Goal: Complete application form

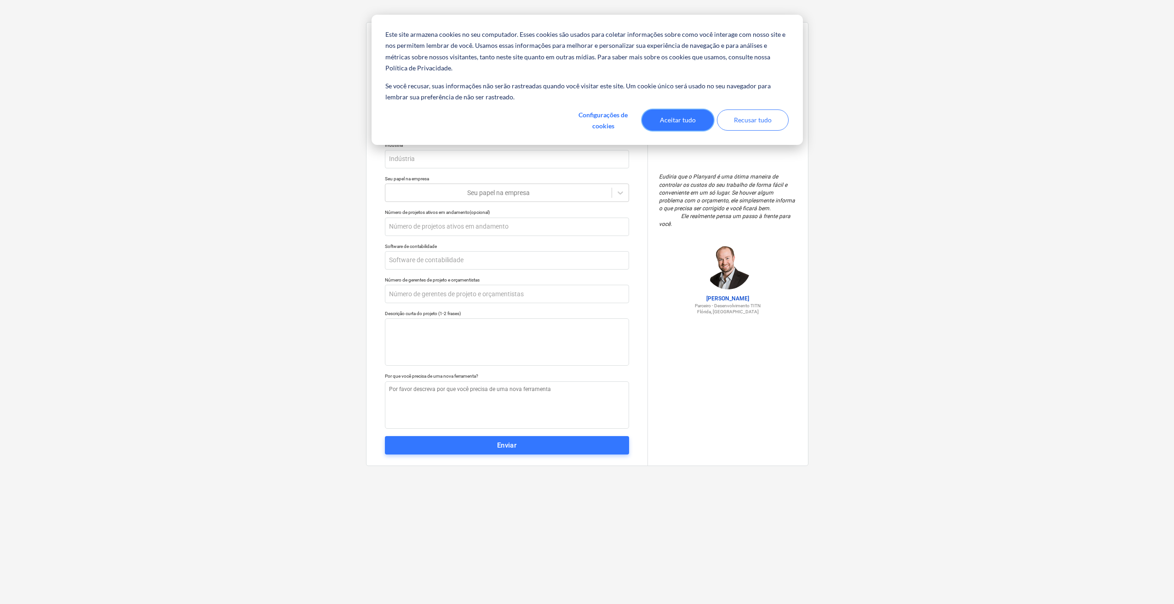
click at [667, 126] on button "Aceitar tudo" at bounding box center [678, 119] width 72 height 21
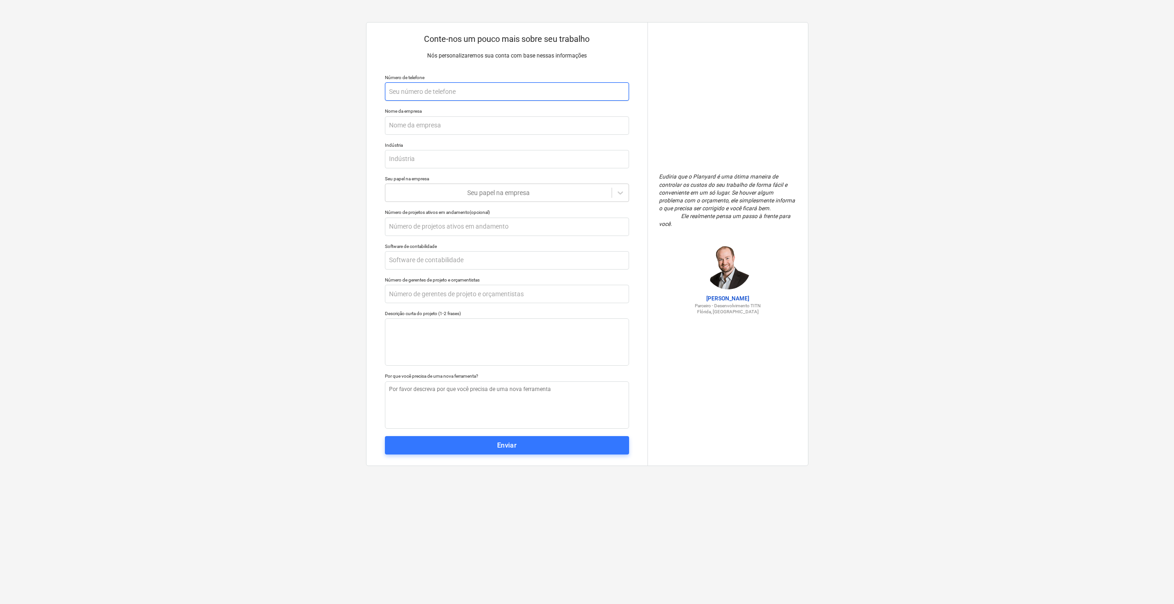
click at [461, 93] on input "text" at bounding box center [507, 91] width 244 height 18
type textarea "x"
type input "3"
type textarea "x"
type input "35"
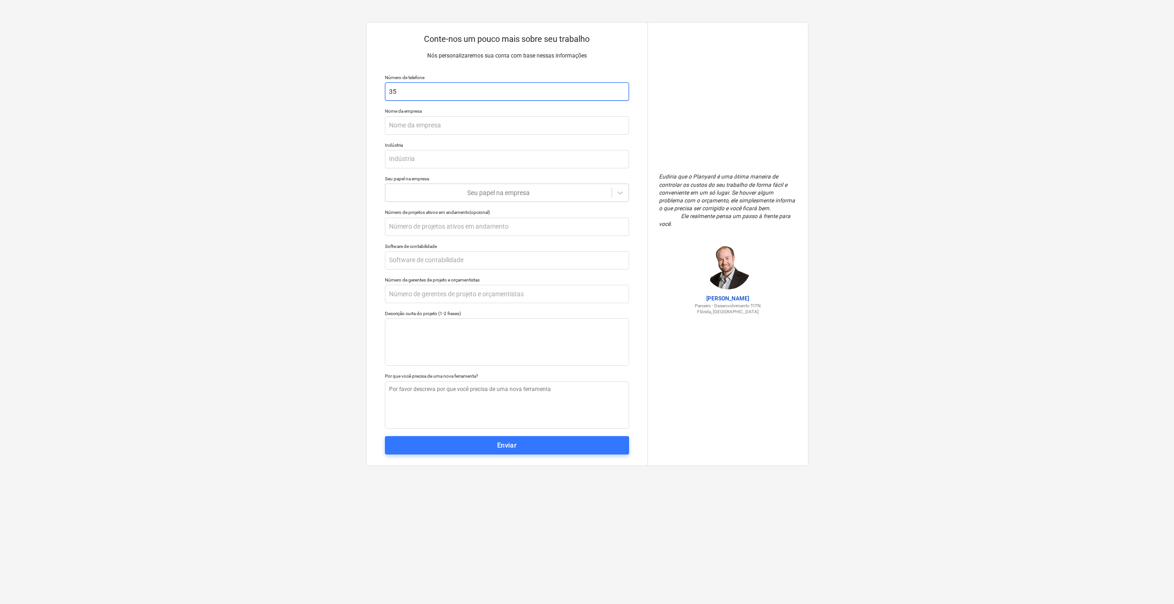
type textarea "x"
type input "351"
type textarea "x"
type input "351"
type textarea "x"
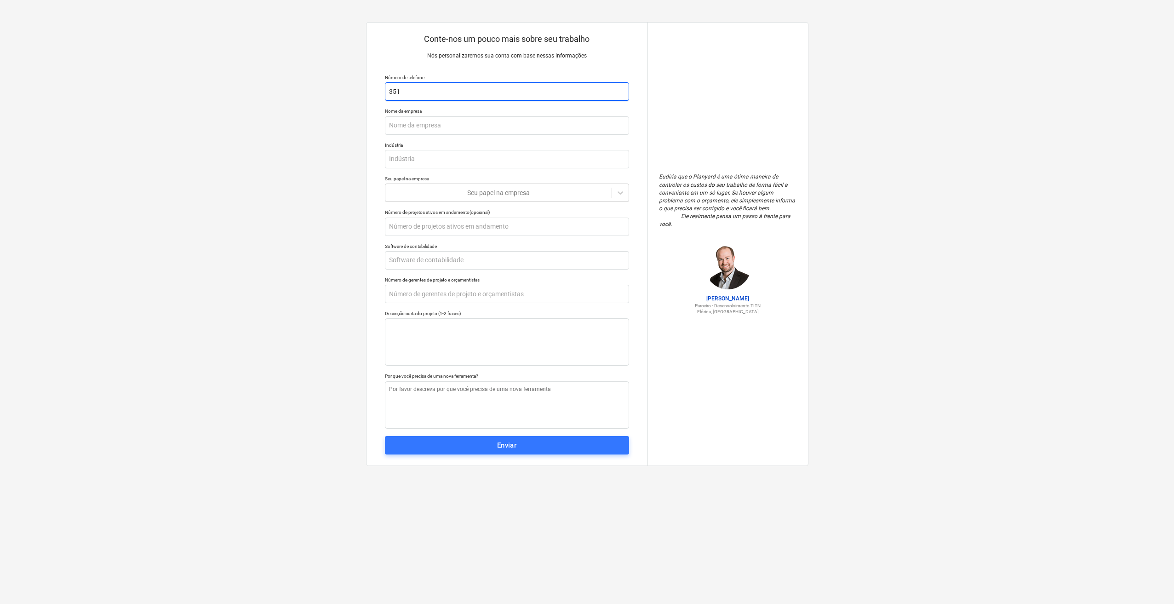
type input "351 9"
type textarea "x"
type input "351 93"
type textarea "x"
type input "351 937"
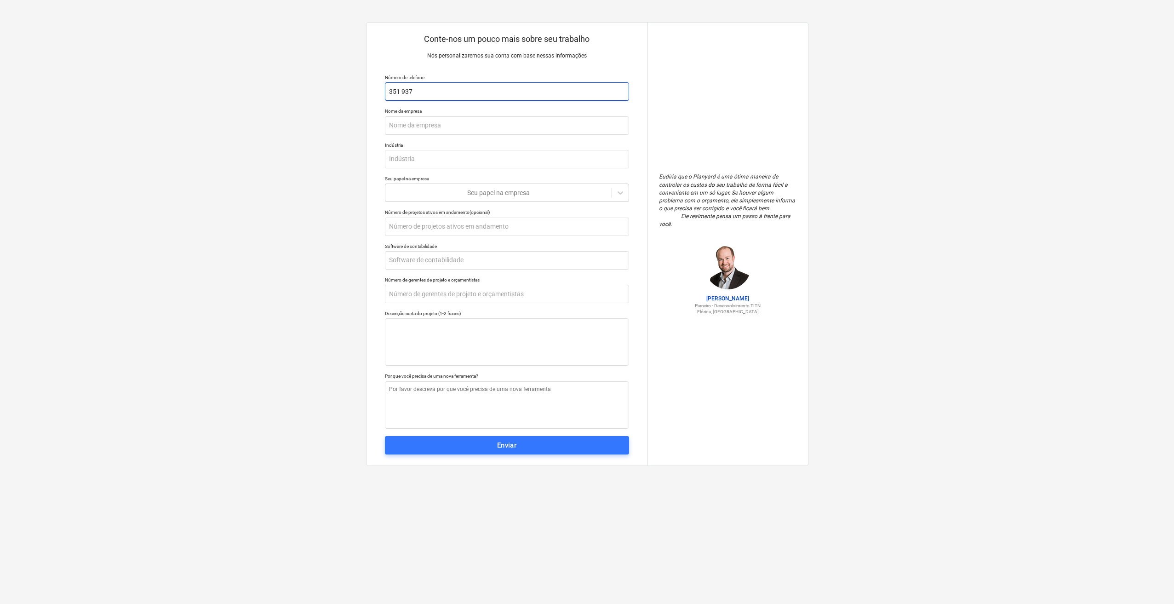
type textarea "x"
type input "351 9370"
type textarea "x"
type input "351 93709"
type textarea "x"
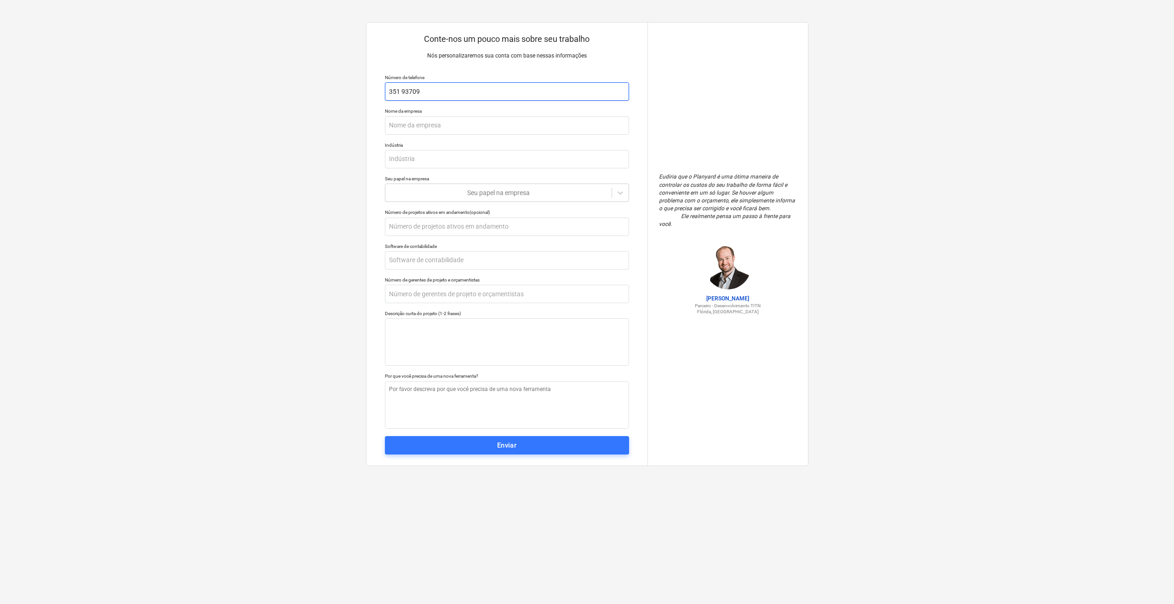
type input "351 937099"
type textarea "x"
type input "[PHONE_NUMBER]"
type textarea "x"
type input "351 93709979"
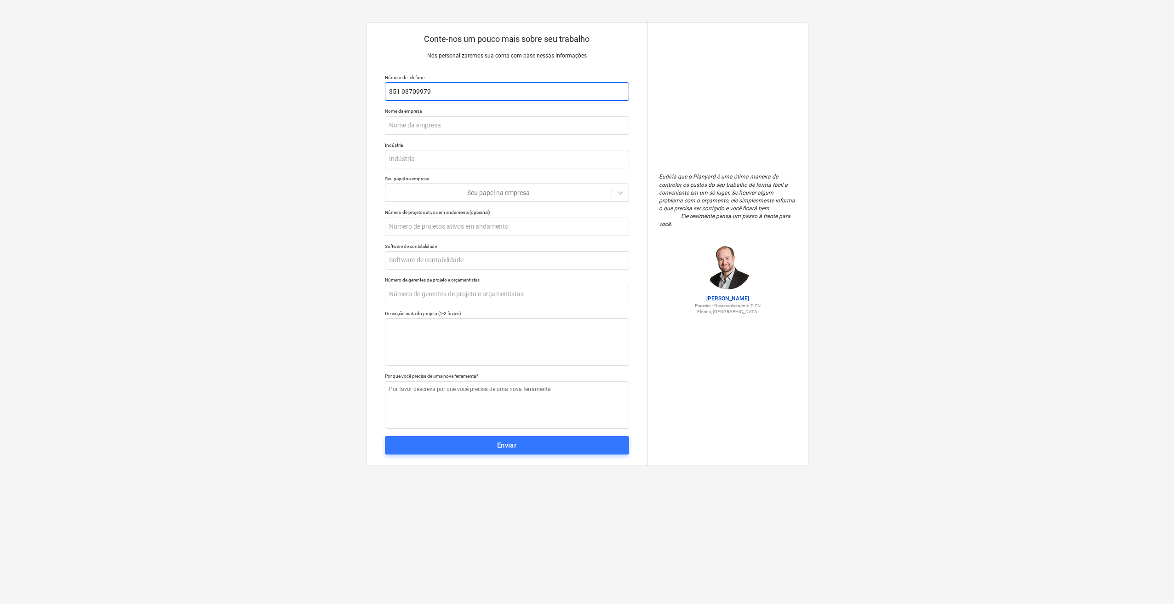
type textarea "x"
type input "[PHONE_NUMBER]"
type textarea "x"
type input "351 93709973"
type textarea "x"
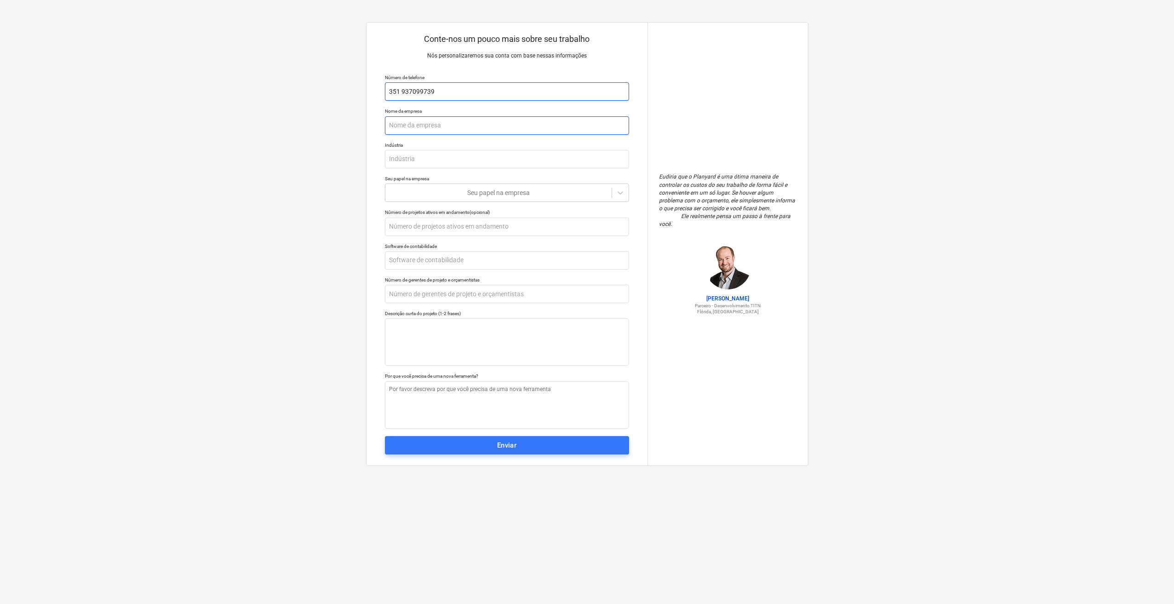
type input "351 937099739"
click at [447, 129] on input "text" at bounding box center [507, 125] width 244 height 18
type textarea "x"
type input "B"
type textarea "x"
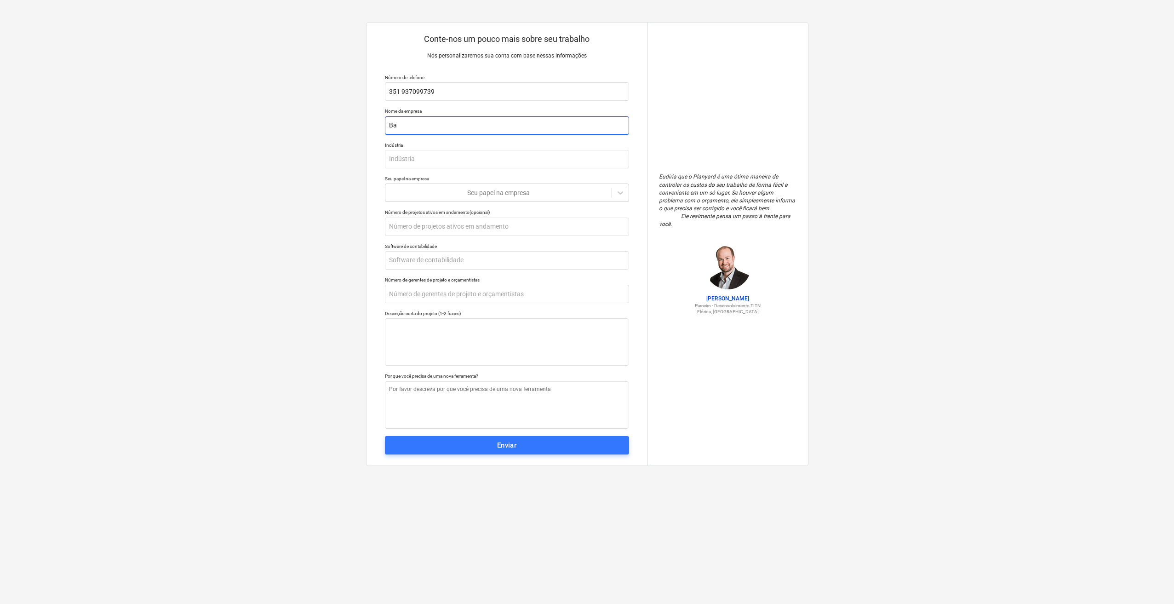
type input "Bap"
type textarea "x"
type input "Bapt"
type textarea "x"
type input "Bapti"
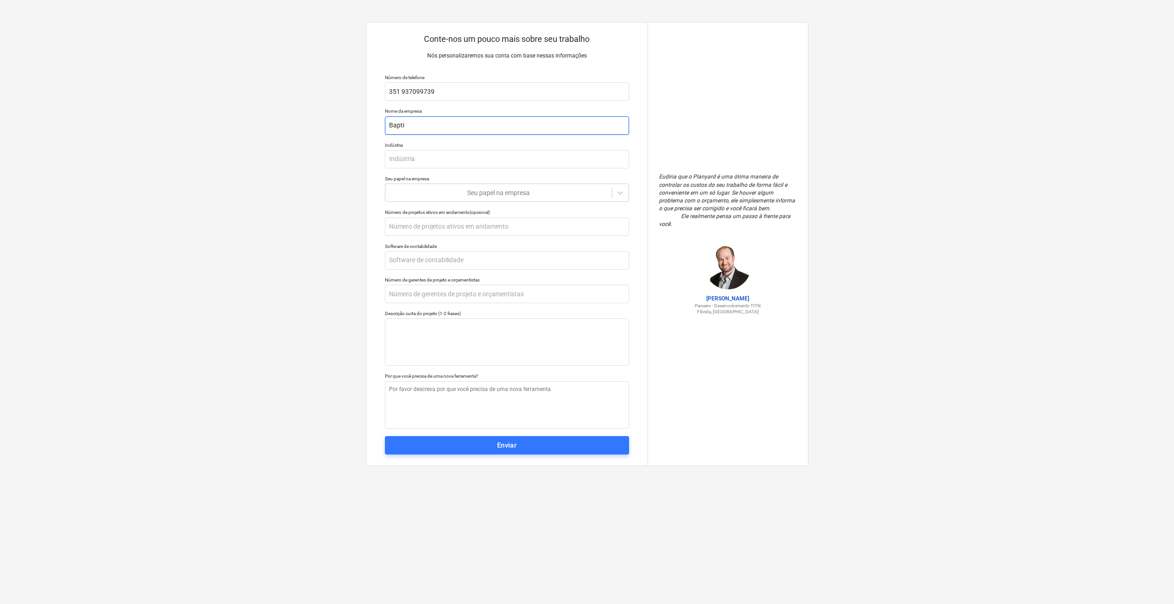
type textarea "x"
type input "[DEMOGRAPHIC_DATA]"
type textarea "x"
type input "[DEMOGRAPHIC_DATA]"
type textarea "x"
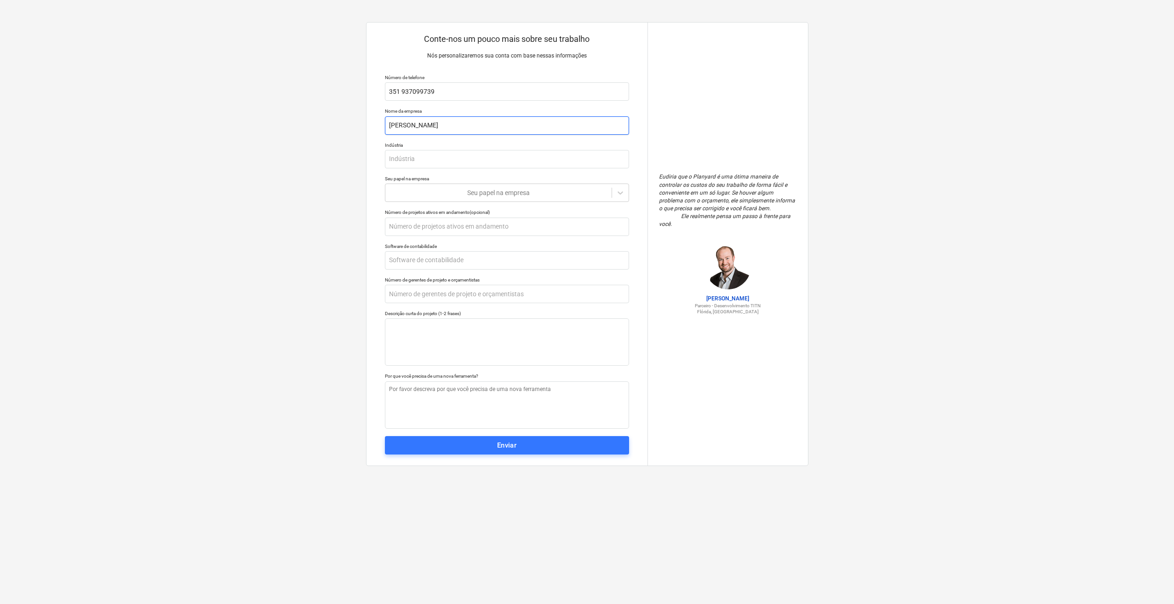
type input "[PERSON_NAME]"
type textarea "x"
type input "[DEMOGRAPHIC_DATA] e"
type textarea "x"
type input "[DEMOGRAPHIC_DATA] e"
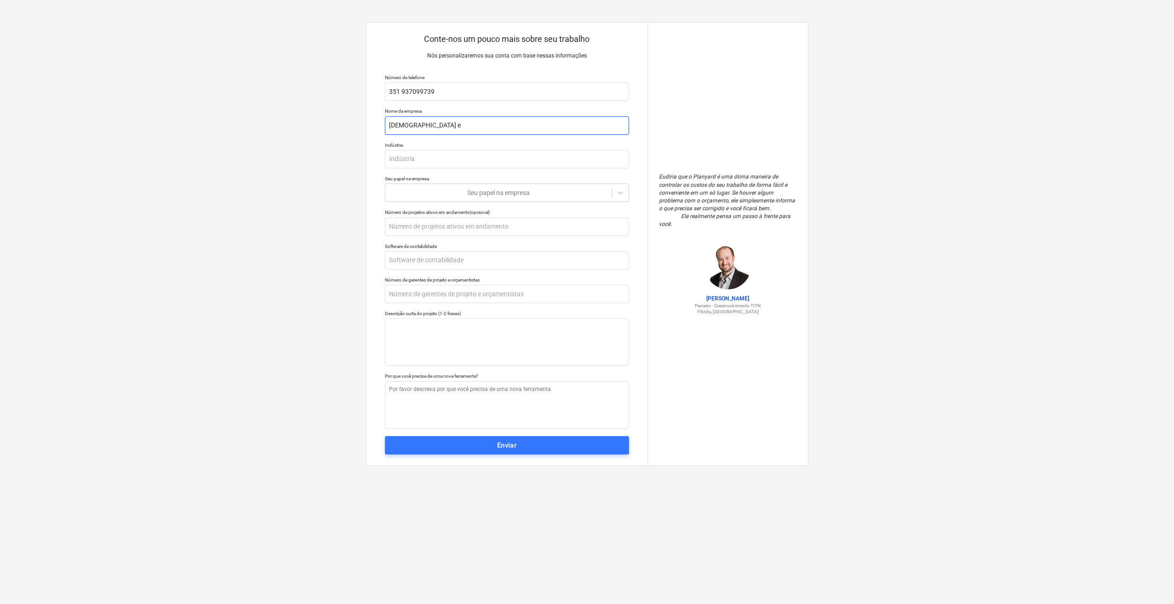
type textarea "x"
type input "[PERSON_NAME] e a"
type textarea "x"
type input "[DEMOGRAPHIC_DATA] e"
type textarea "x"
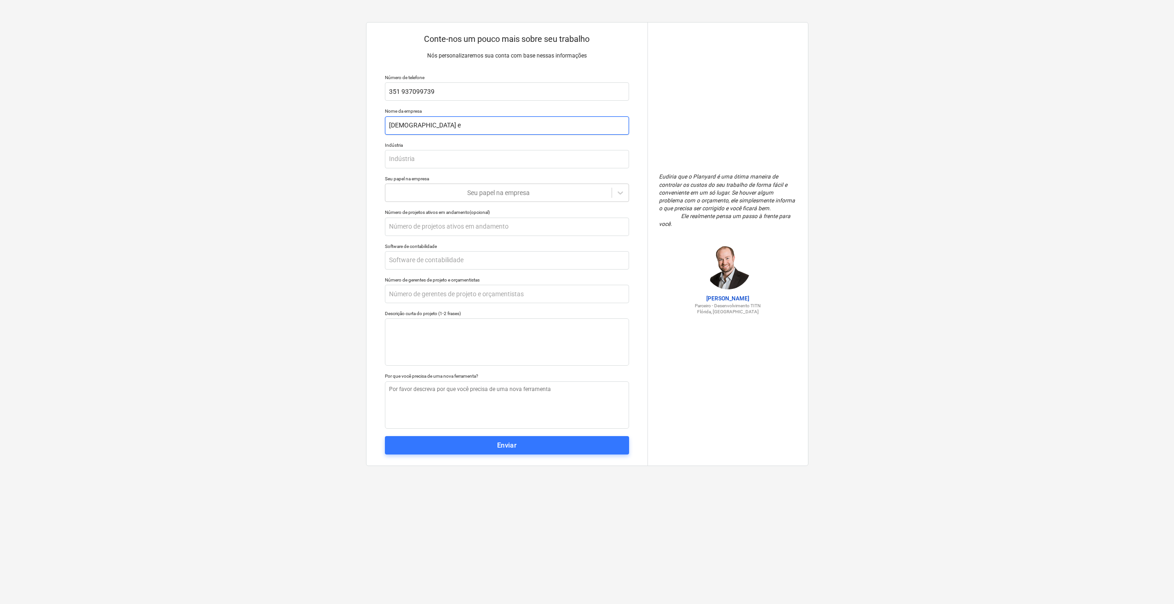
type input "[PERSON_NAME] e S"
type textarea "x"
type input "[PERSON_NAME] e Sa"
type textarea "x"
type input "[PERSON_NAME] e Sal"
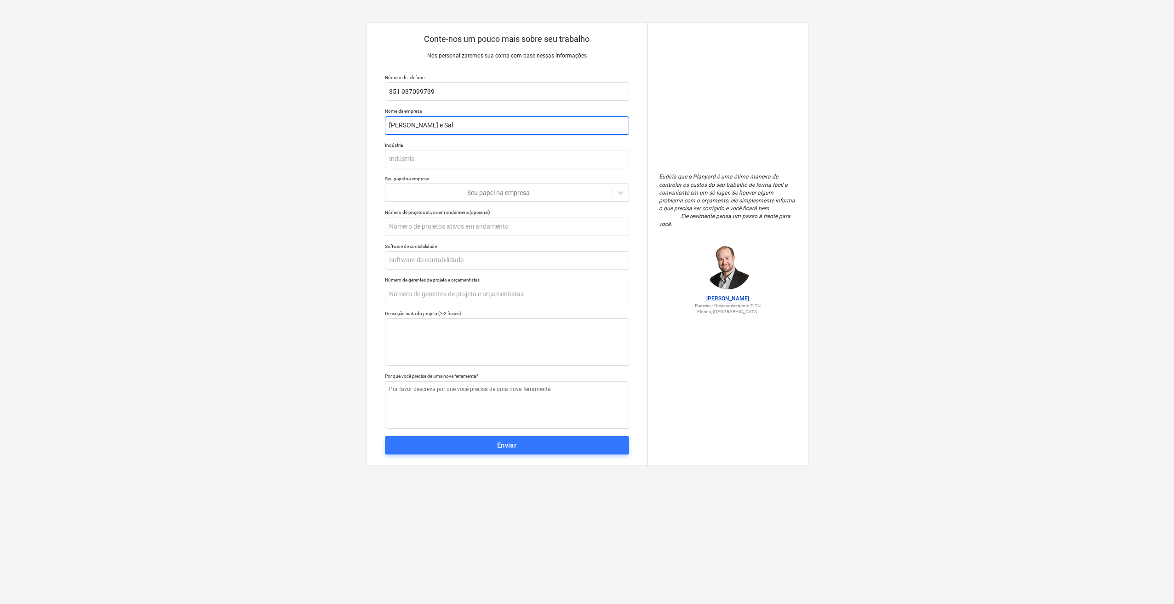
type textarea "x"
type input "[PERSON_NAME] e Salg"
type textarea "x"
type input "[PERSON_NAME] e Salga"
type textarea "x"
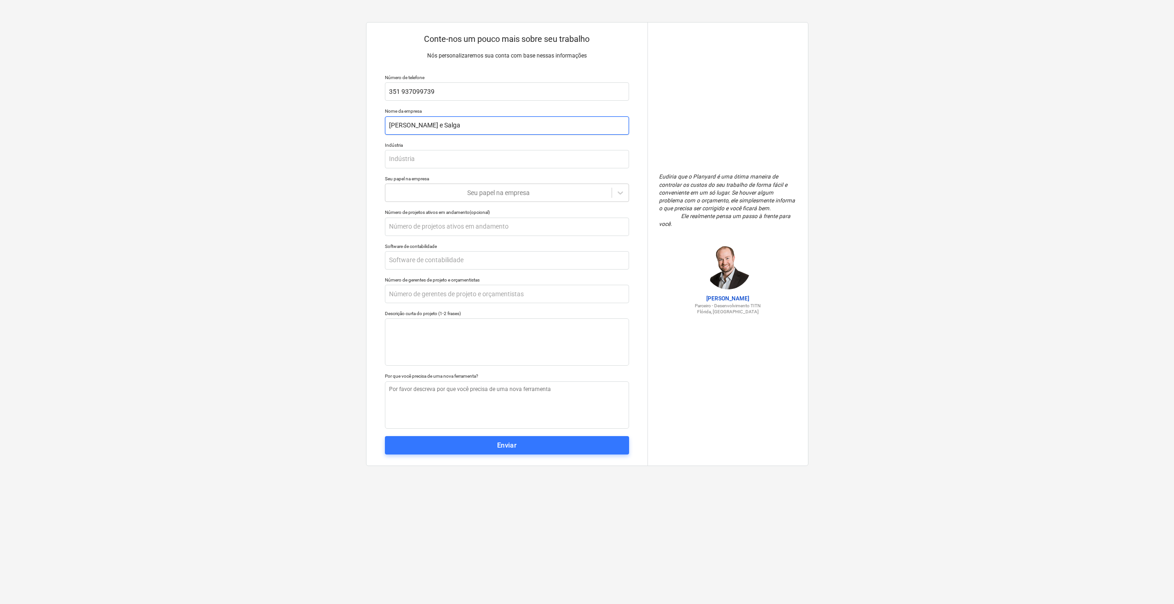
type input "[PERSON_NAME] e Salgad"
type textarea "x"
type input "[PERSON_NAME] e [PERSON_NAME]"
type textarea "x"
type input "[PERSON_NAME] e [PERSON_NAME]"
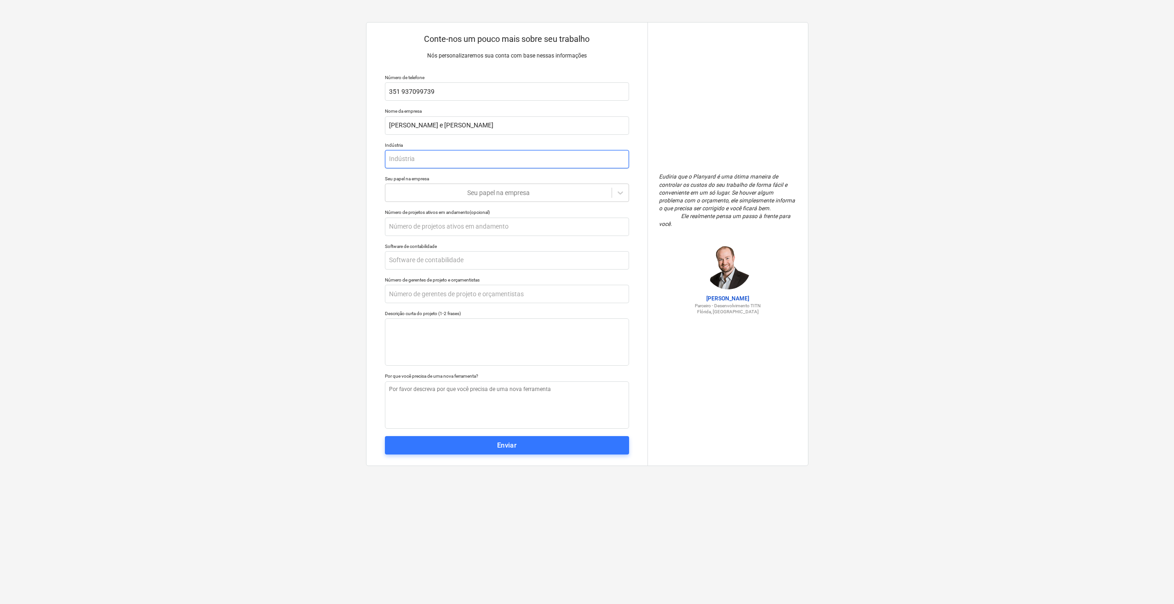
click at [413, 160] on input "text" at bounding box center [507, 159] width 244 height 18
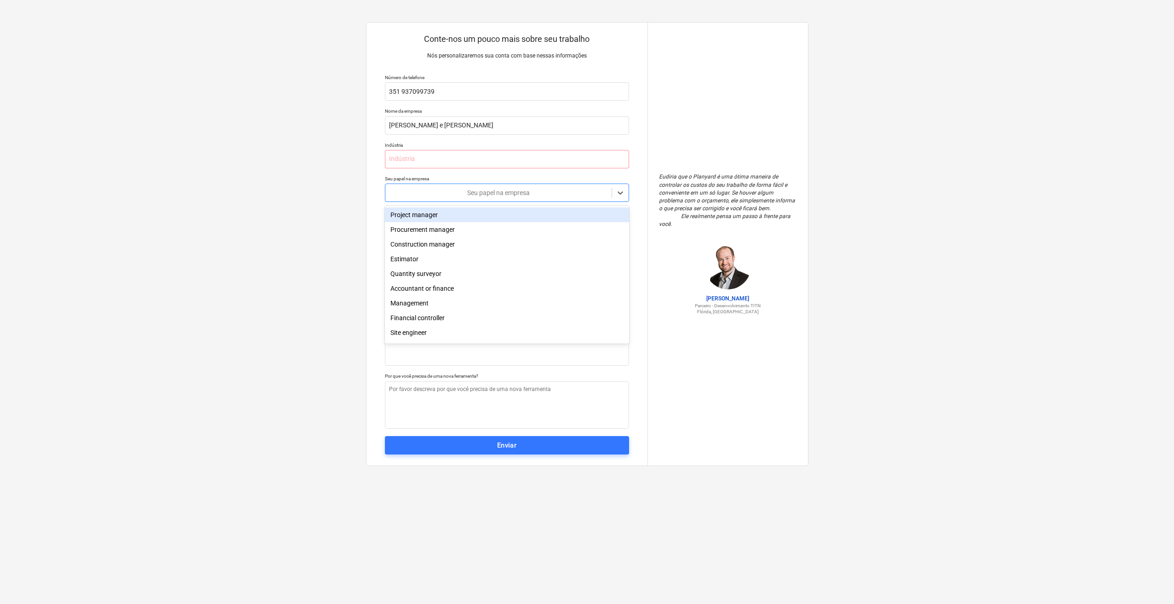
click at [483, 194] on div at bounding box center [498, 192] width 217 height 9
click at [480, 278] on div "Orçamentista" at bounding box center [507, 273] width 244 height 15
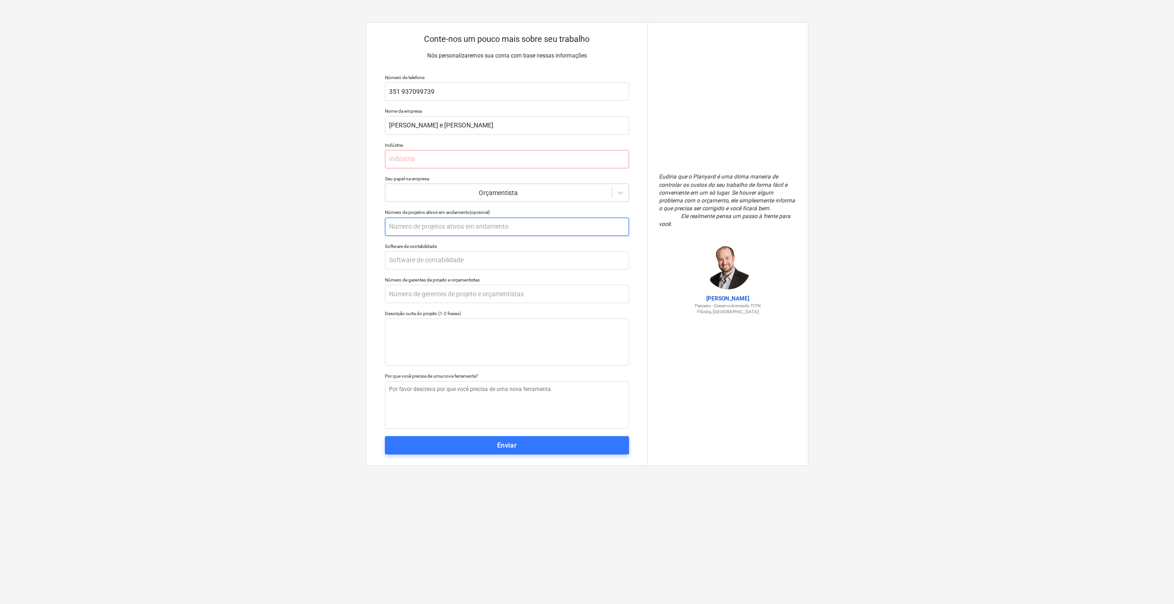
click at [423, 227] on input "text" at bounding box center [507, 227] width 244 height 18
type textarea "x"
type input "5"
click at [417, 263] on input "text" at bounding box center [507, 260] width 244 height 18
click at [511, 447] on font "Enviar" at bounding box center [507, 445] width 20 height 8
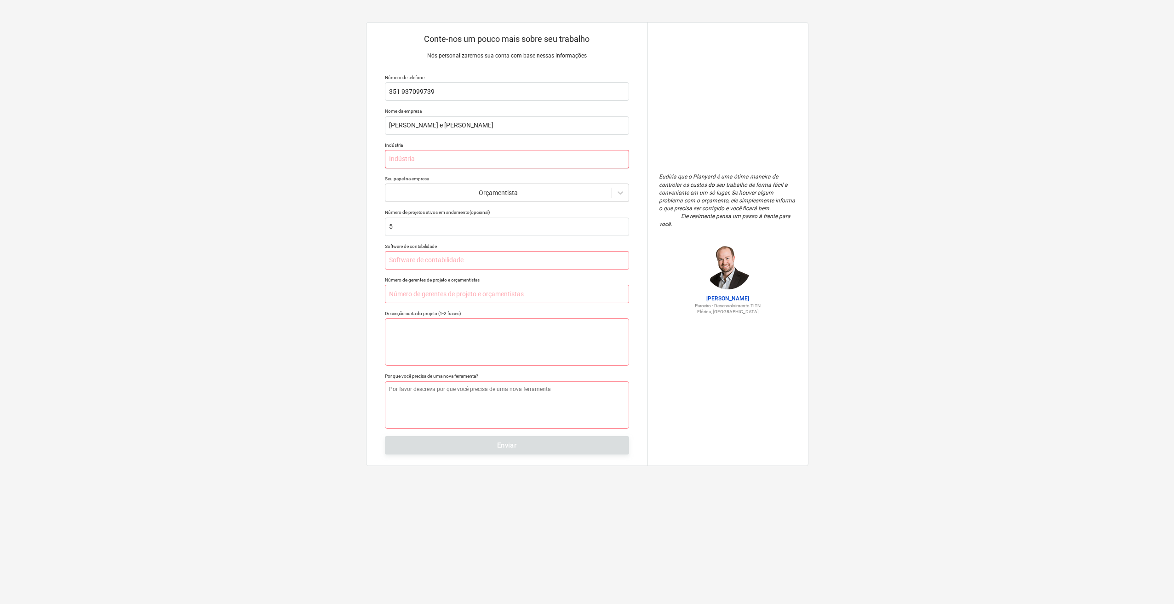
click at [457, 155] on input "text" at bounding box center [507, 159] width 244 height 18
type textarea "x"
type input "b"
type textarea "x"
type input "ba"
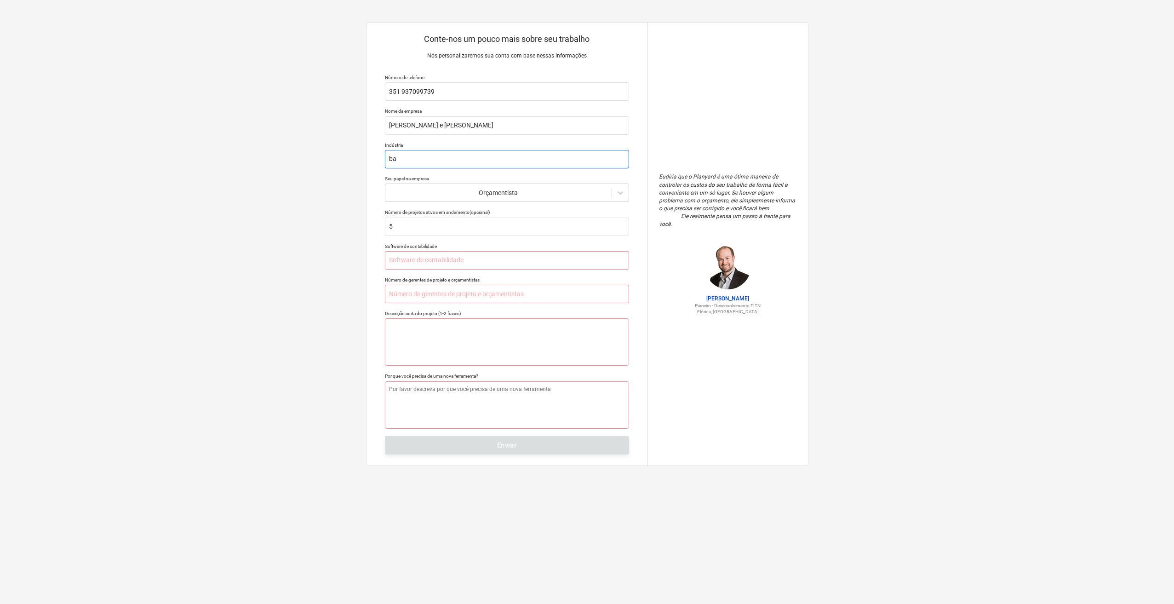
type textarea "x"
type input "bap"
type textarea "x"
type input "bapt"
type textarea "x"
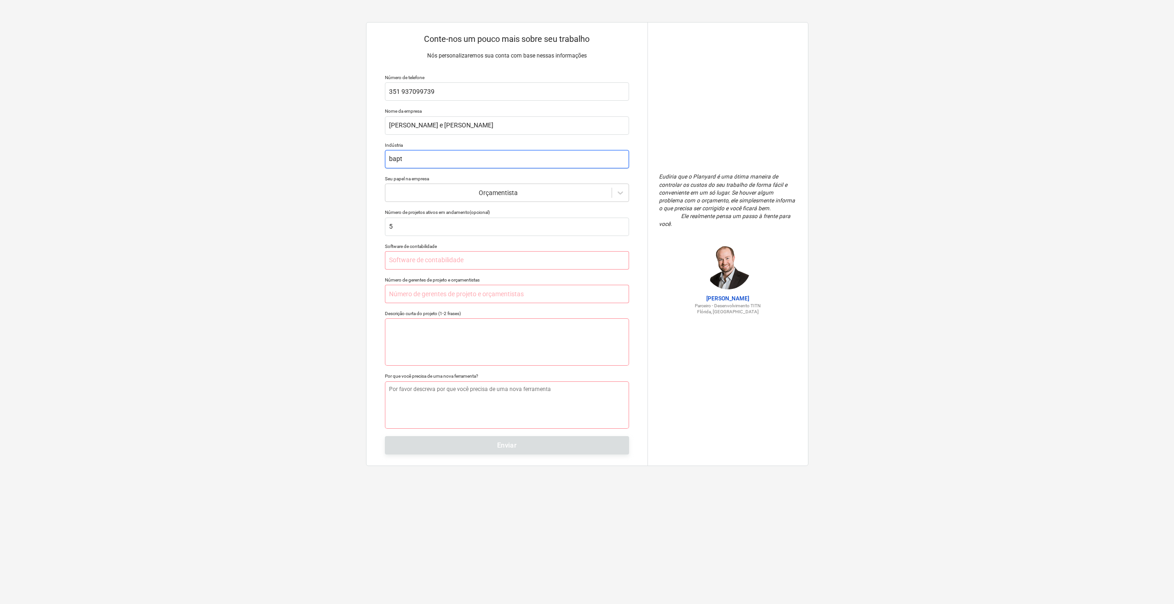
type input "bapti"
type textarea "x"
type input "[DEMOGRAPHIC_DATA]"
type textarea "x"
type input "[DEMOGRAPHIC_DATA]"
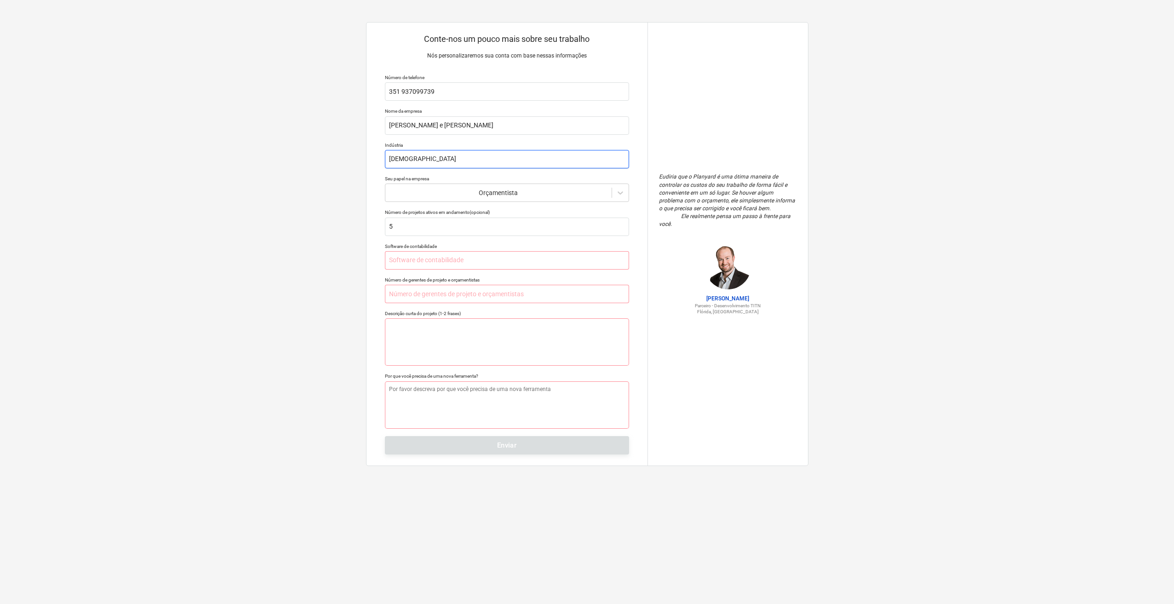
type textarea "x"
type input "[DEMOGRAPHIC_DATA]"
type textarea "x"
type input "baptista e"
type textarea "x"
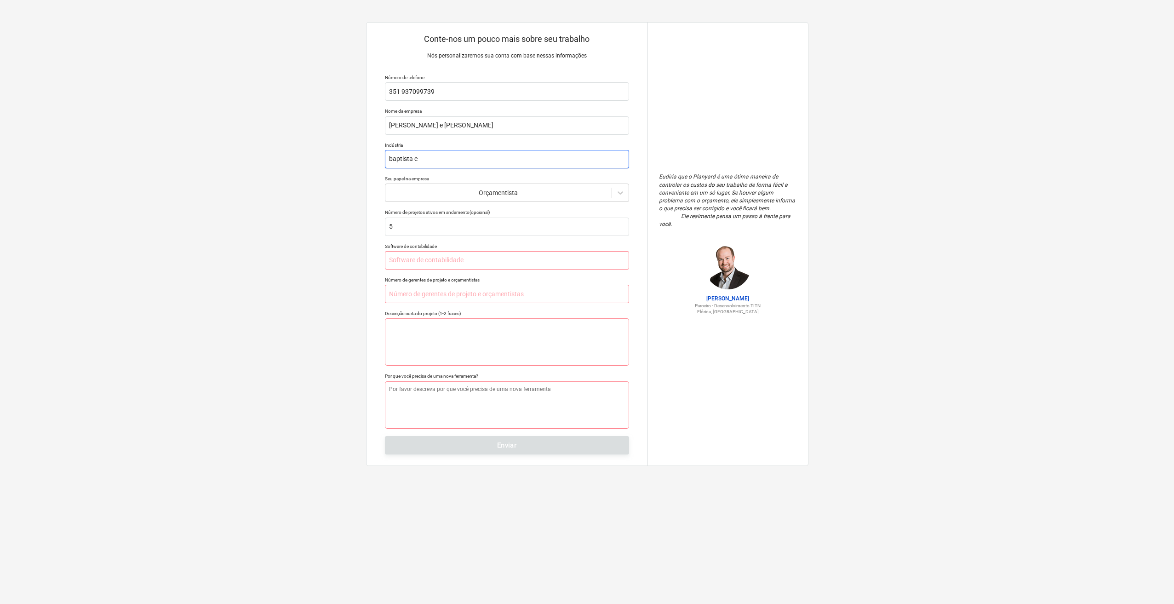
type input "baptista e"
type textarea "x"
type input "[PERSON_NAME] e s"
type textarea "x"
type input "baptista e sl"
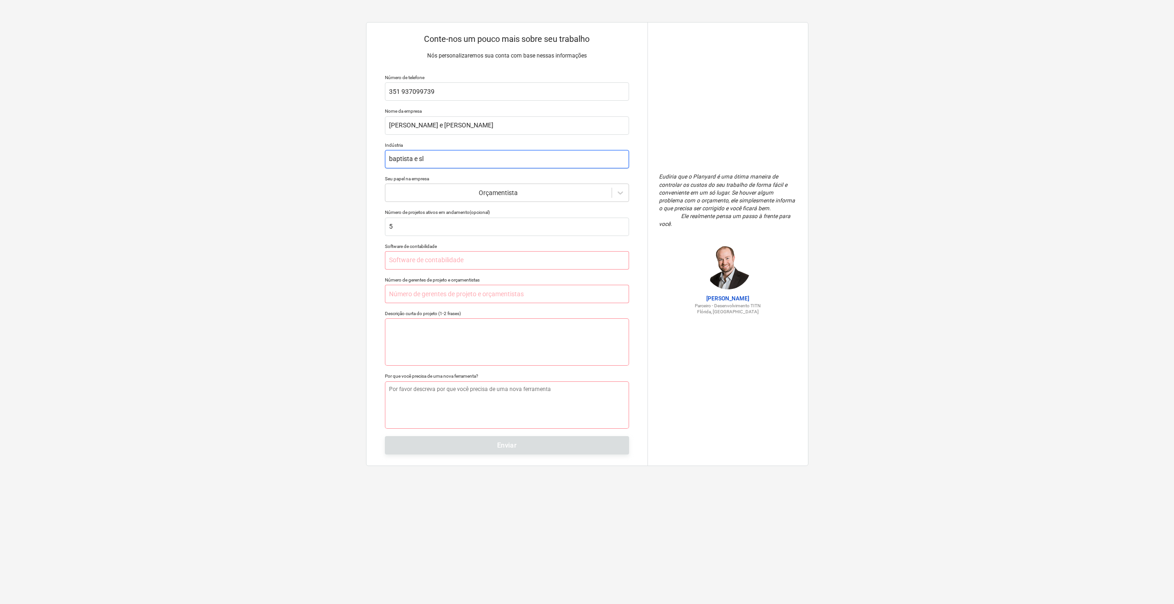
type textarea "x"
type input "baptista e sla"
type textarea "x"
type input "[PERSON_NAME] e slag"
type textarea "x"
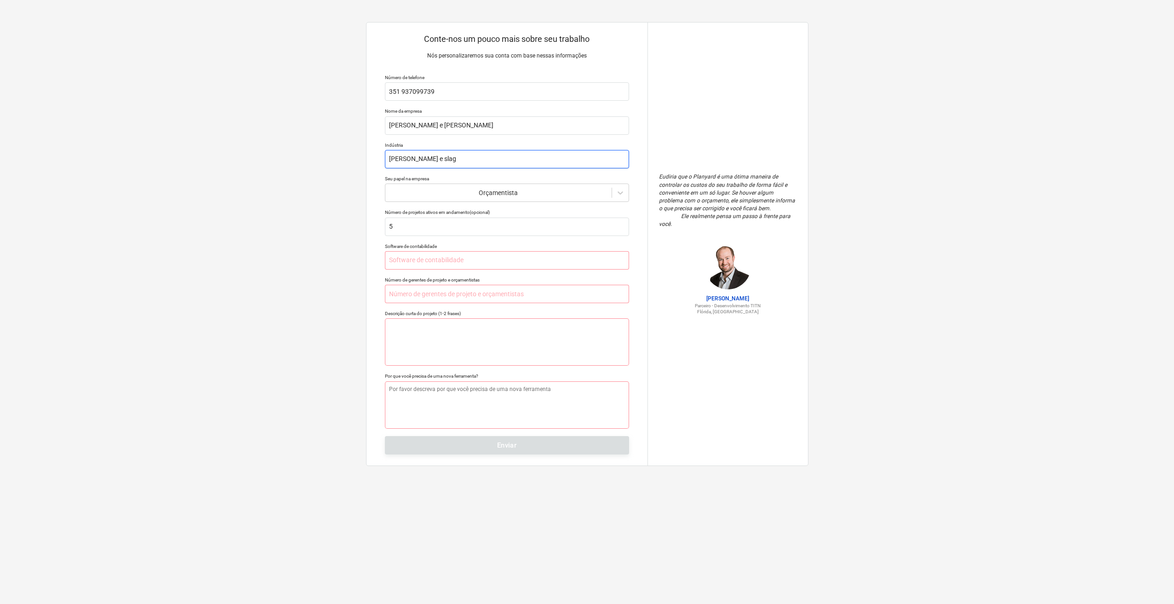
type input "baptista e slaga"
type textarea "x"
type input "baptista e slaga"
type textarea "x"
type input "[DEMOGRAPHIC_DATA] e slaga d"
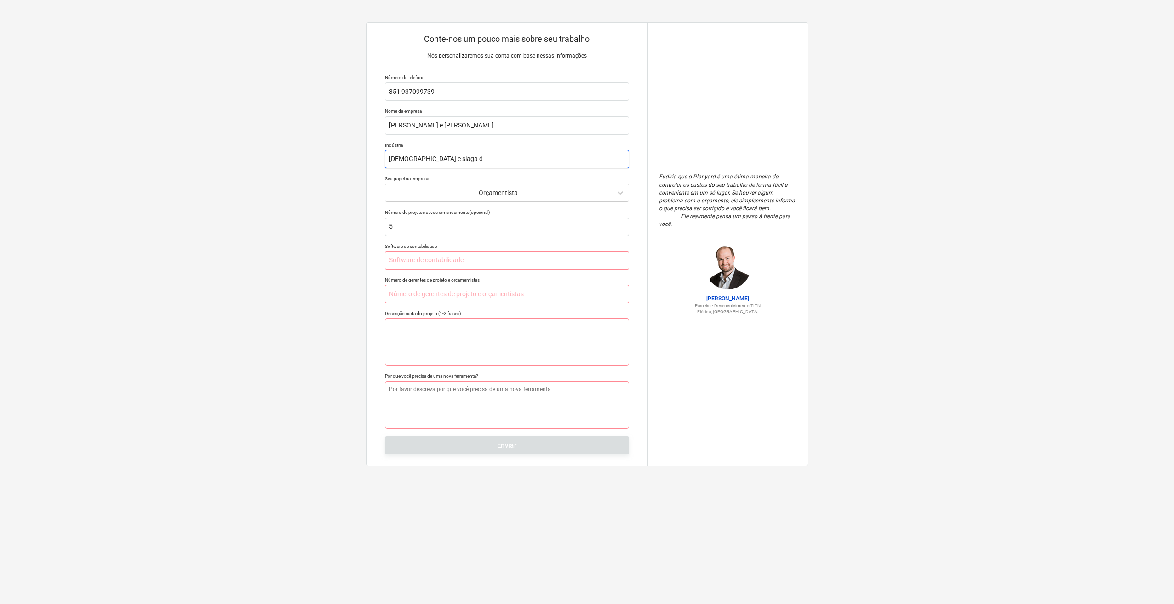
type textarea "x"
type input "[DEMOGRAPHIC_DATA] e slaga do"
type textarea "x"
type input "[DEMOGRAPHIC_DATA] e slaga d"
type textarea "x"
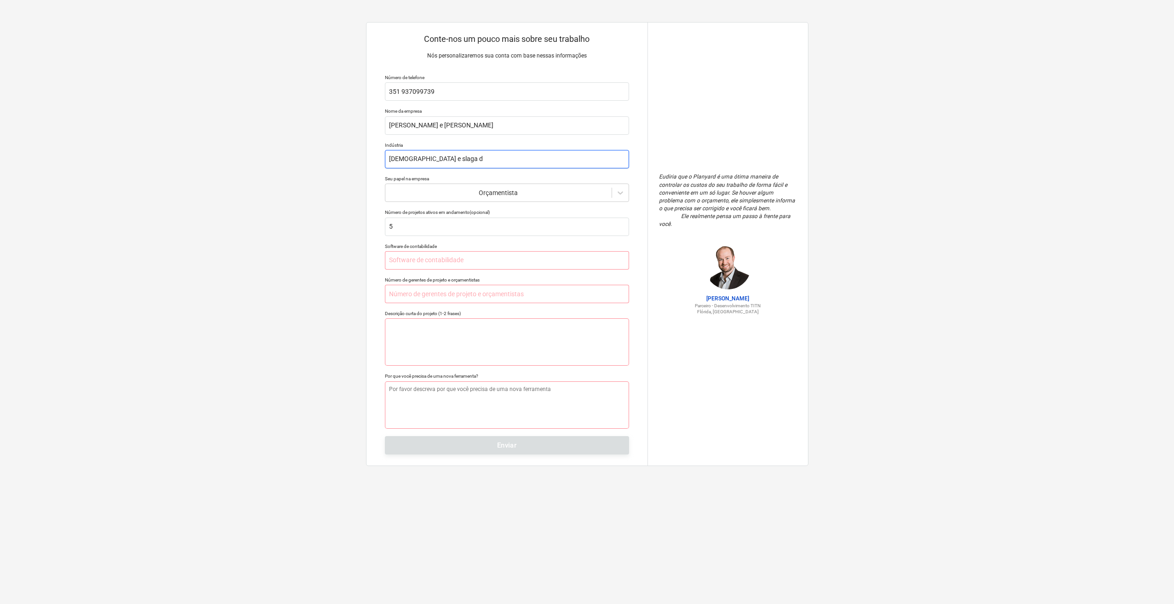
type input "baptista e slaga"
type textarea "x"
type input "baptista e slaga"
type textarea "x"
type input "[PERSON_NAME] e slag"
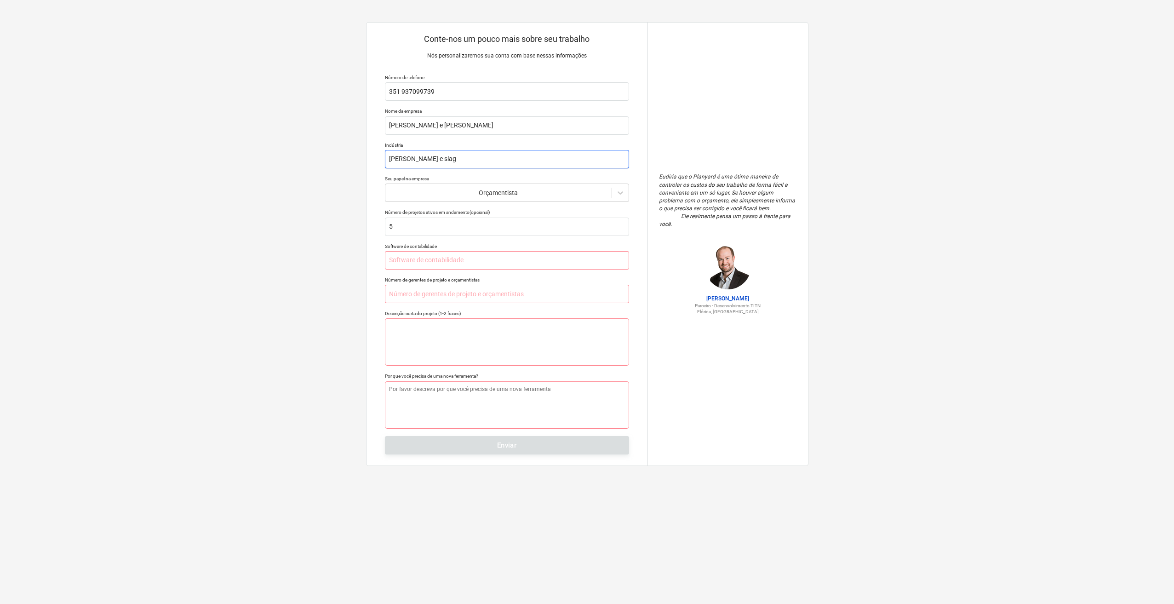
type textarea "x"
type input "baptista e sla"
type textarea "x"
type input "baptista e sl"
type textarea "x"
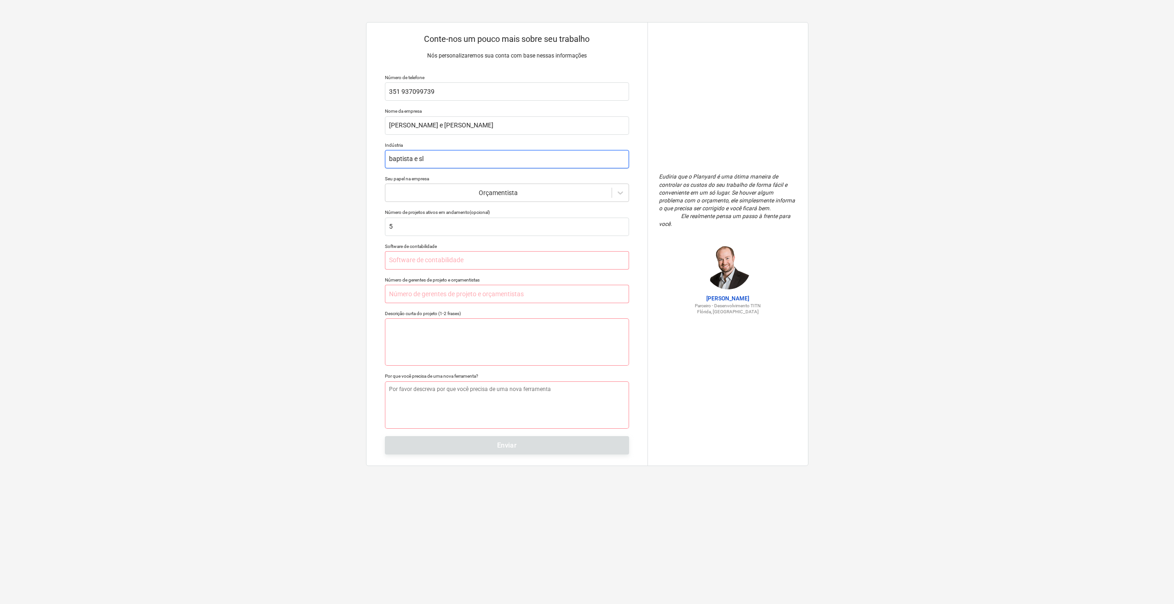
type input "[PERSON_NAME] e s"
type textarea "x"
type input "[DEMOGRAPHIC_DATA] e sa"
type textarea "x"
type input "baptista e sal"
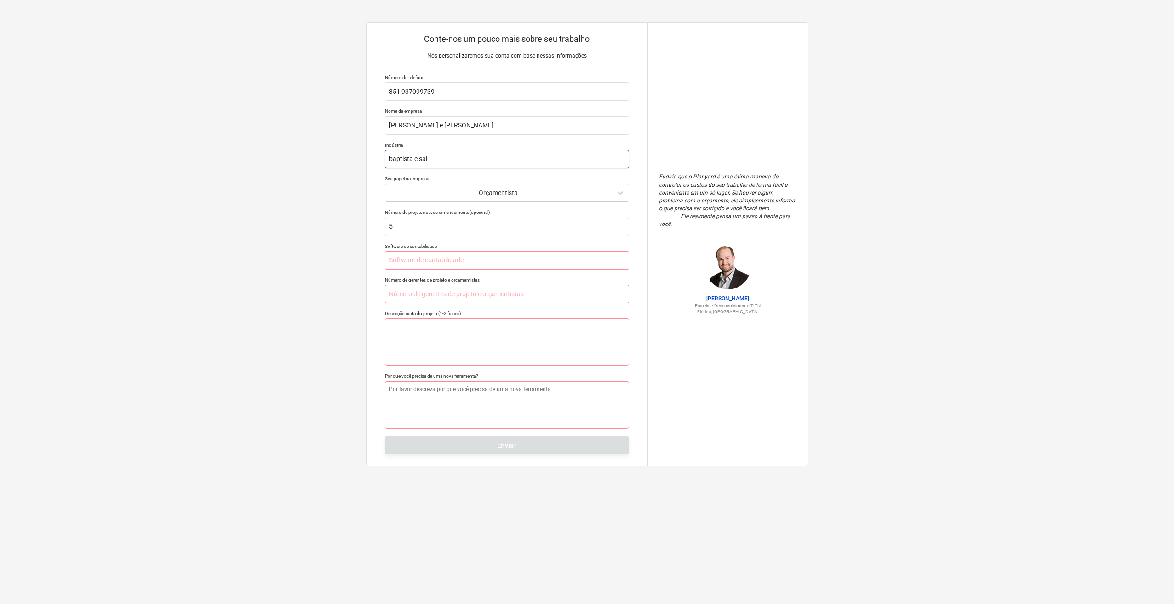
type textarea "x"
type input "[PERSON_NAME] e salg"
type textarea "x"
type input "[PERSON_NAME] e salga"
type textarea "x"
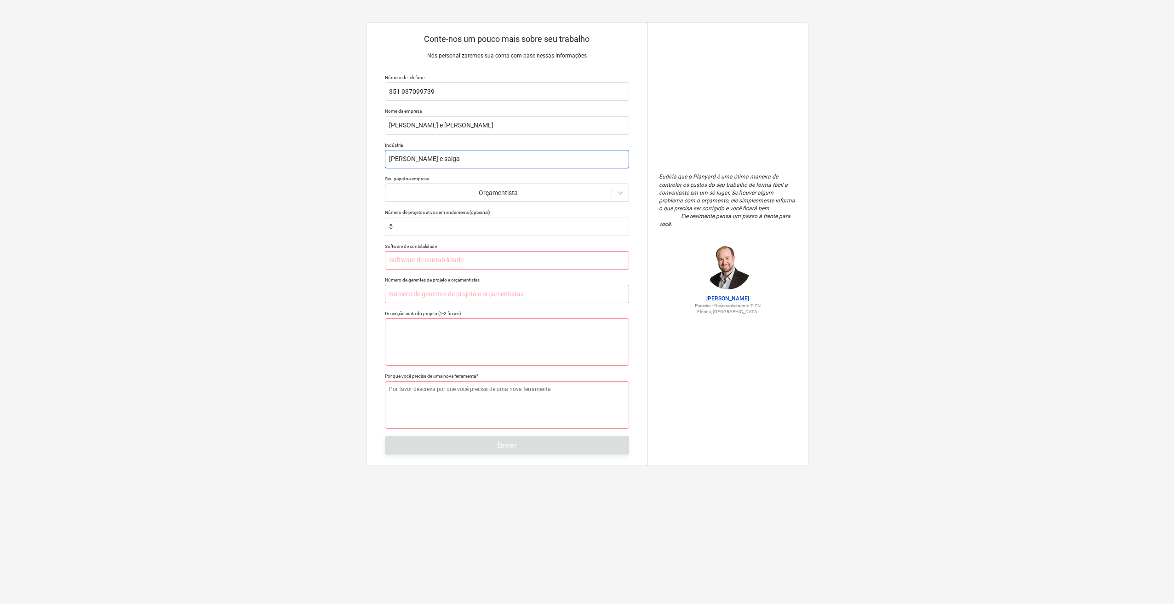
type input "[PERSON_NAME] e salgad"
type textarea "x"
type input "[PERSON_NAME] e salgado"
type textarea "x"
type input "[PERSON_NAME] e salgado"
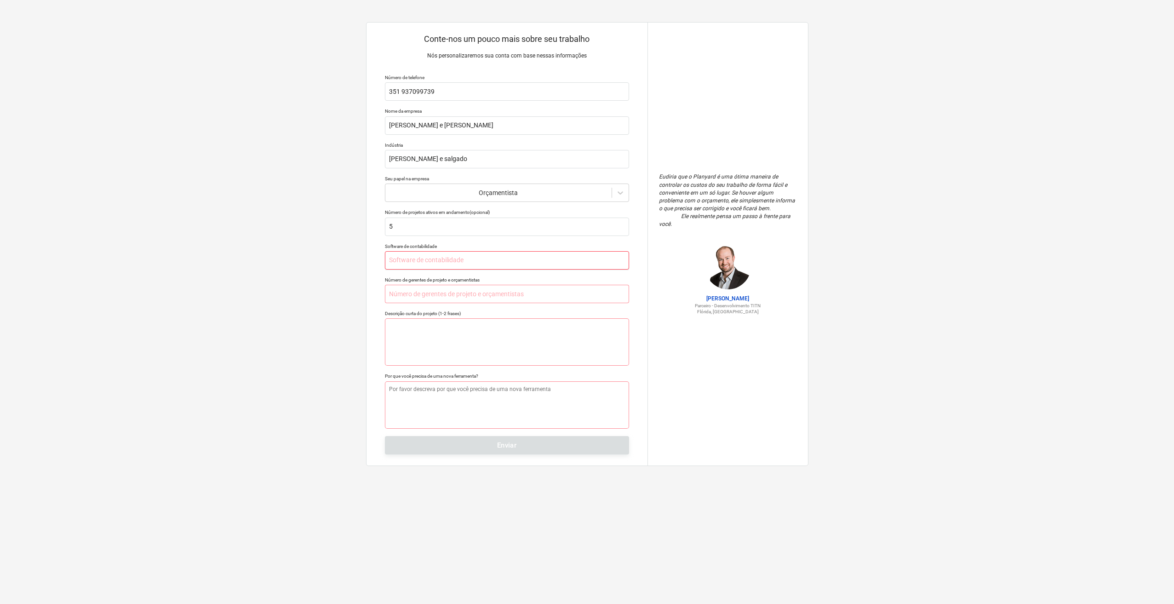
click at [454, 258] on input "text" at bounding box center [507, 260] width 244 height 18
click at [411, 292] on input "text" at bounding box center [507, 294] width 244 height 18
click at [413, 263] on input "text" at bounding box center [507, 260] width 244 height 18
type textarea "x"
type input "e"
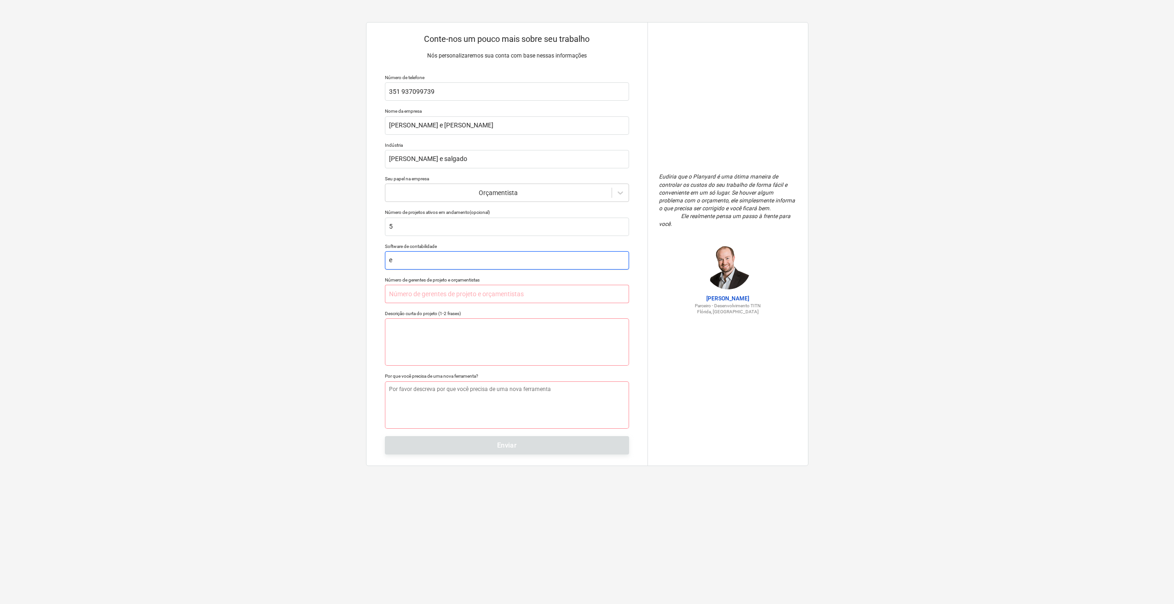
type textarea "x"
type input "ex"
type textarea "x"
type input "exc"
type textarea "x"
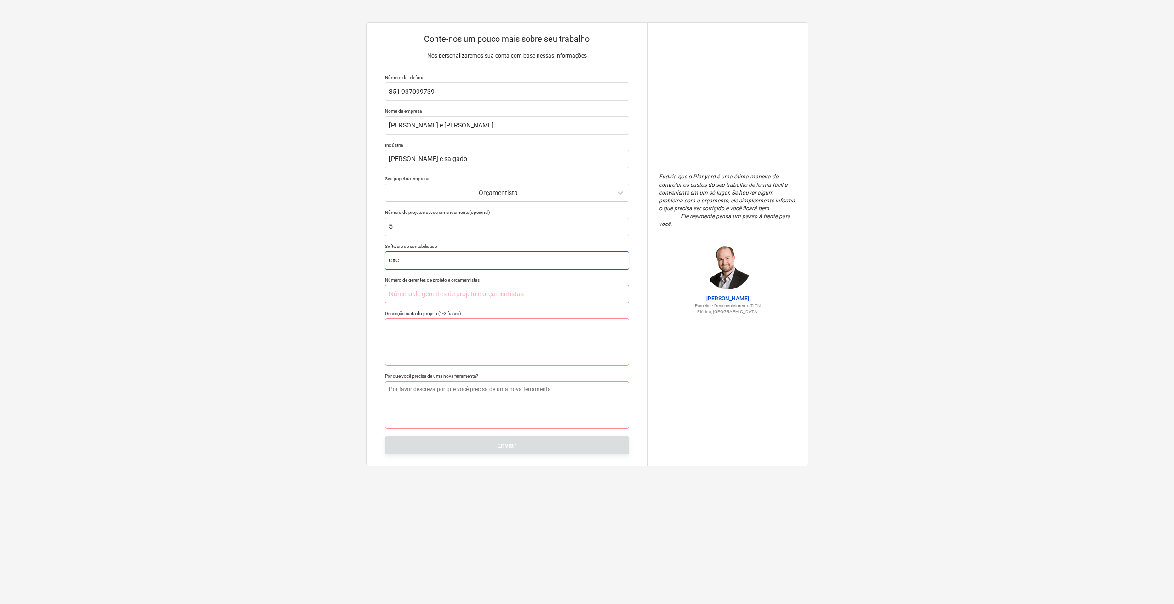
type input "excr"
type textarea "x"
type input "excrl"
type textarea "x"
type input "excrl"
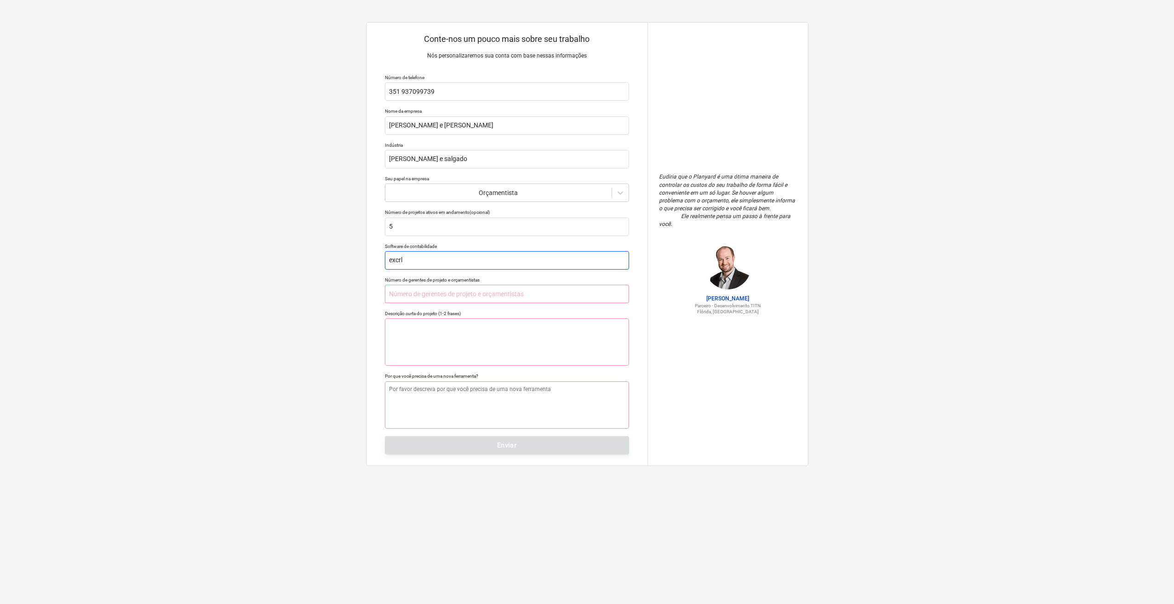
type textarea "x"
type input "excrl"
type textarea "x"
type input "excr"
type textarea "x"
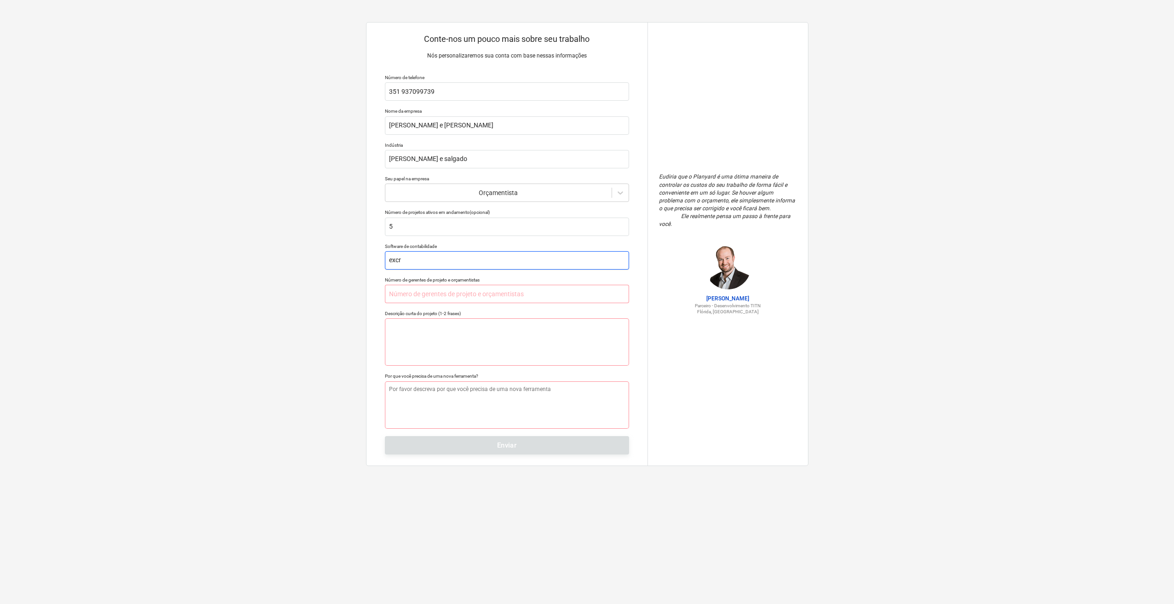
type input "excre"
type textarea "x"
type input "excr"
type textarea "x"
type input "exc"
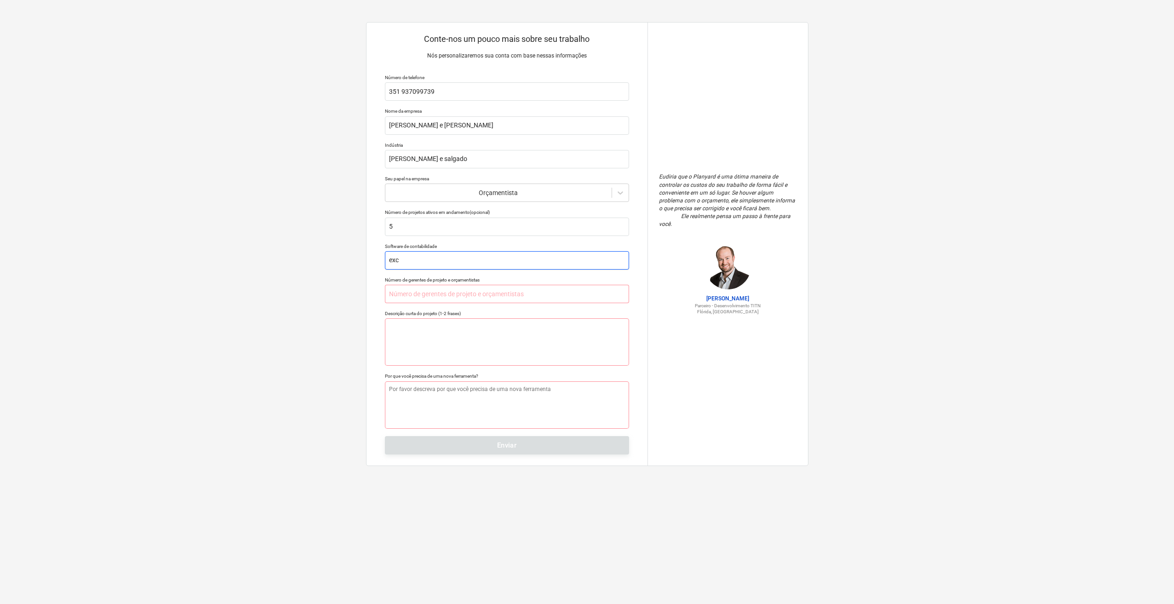
type textarea "x"
type input "exce"
type textarea "x"
type input "excel"
type textarea "x"
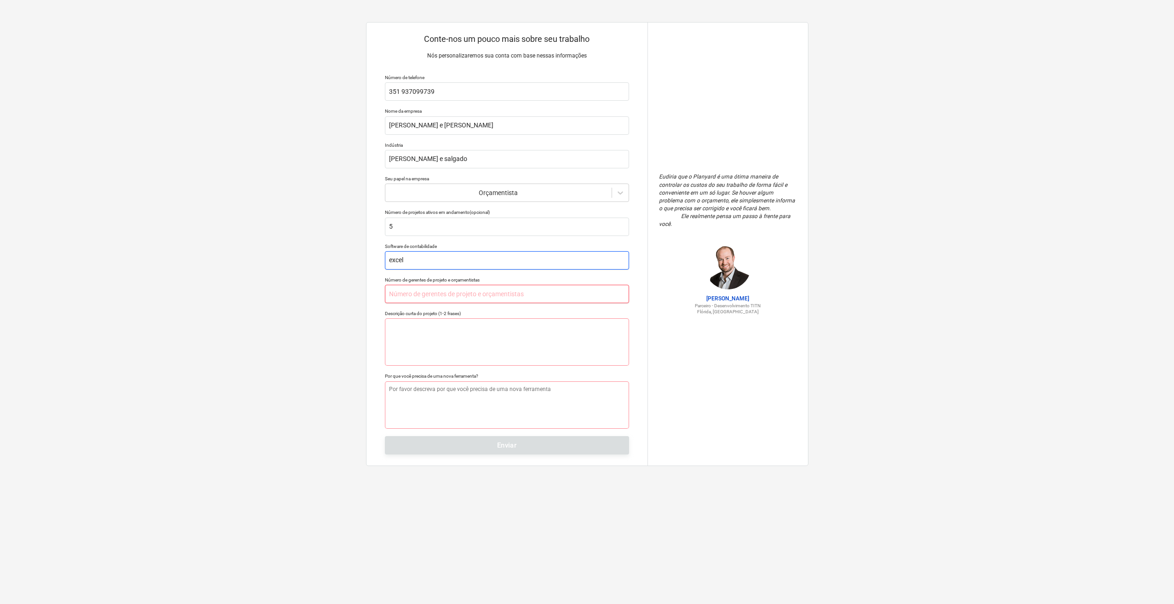
type input "excel"
click at [418, 292] on input "text" at bounding box center [507, 294] width 244 height 18
type textarea "x"
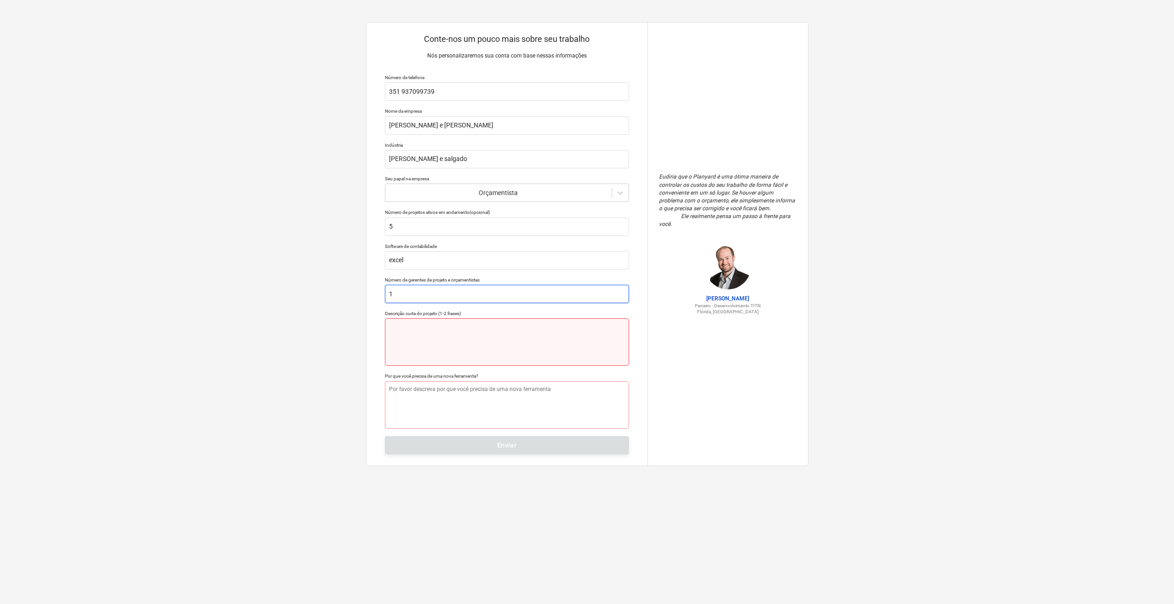
type input "1"
click at [414, 345] on textarea at bounding box center [507, 341] width 244 height 47
type textarea "x"
type textarea "p"
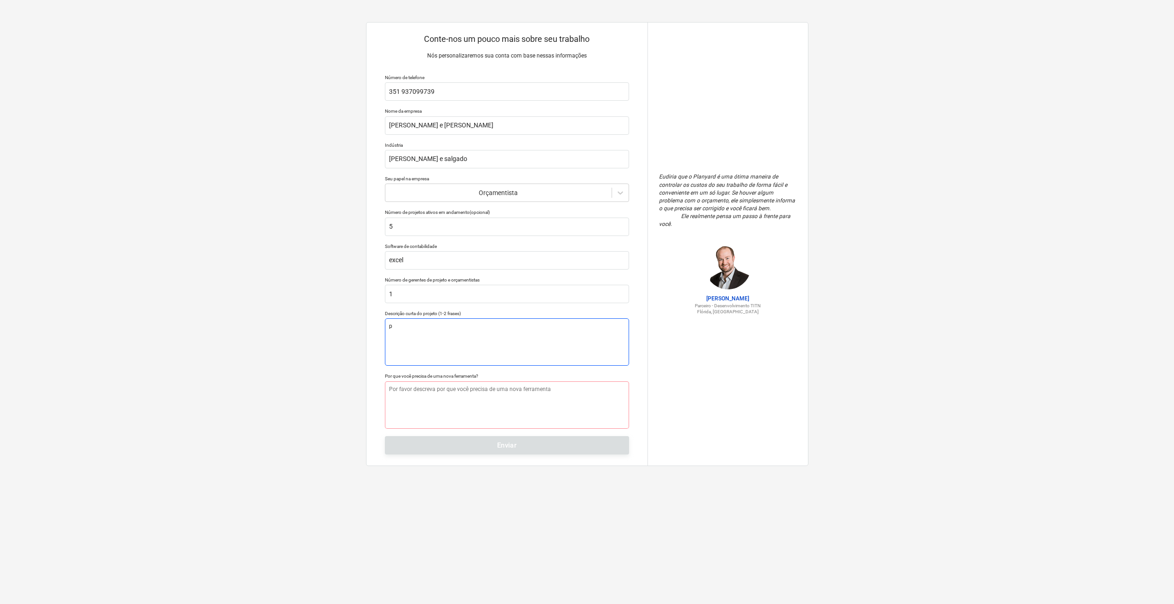
type textarea "x"
type textarea "pr"
type textarea "x"
type textarea "pro"
type textarea "x"
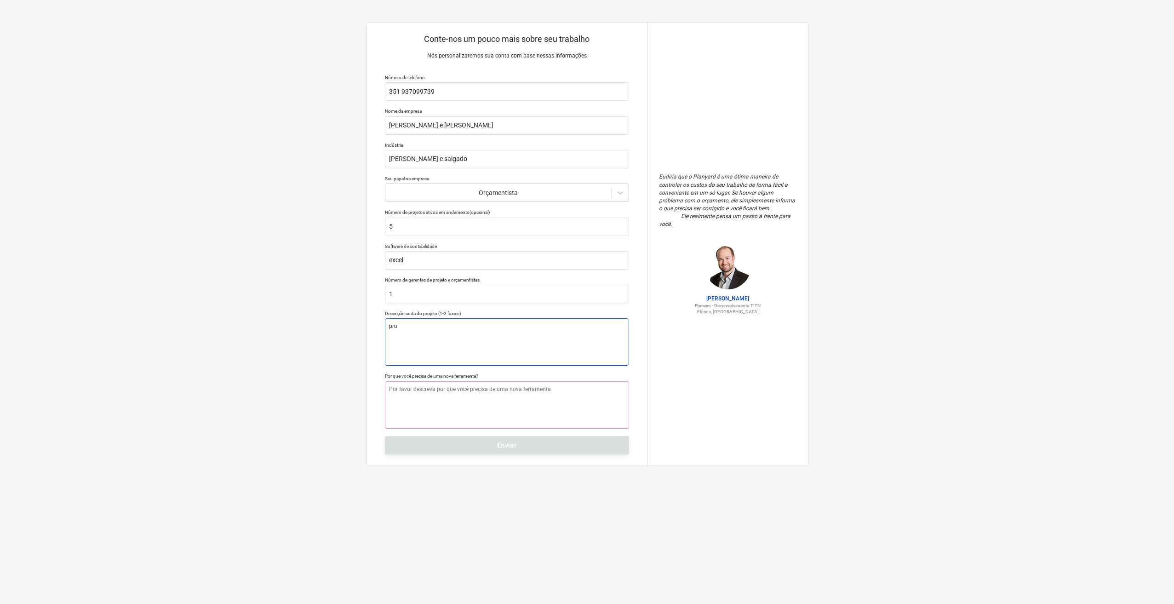
type textarea "proj"
type textarea "x"
type textarea "proje"
type textarea "x"
type textarea "projet"
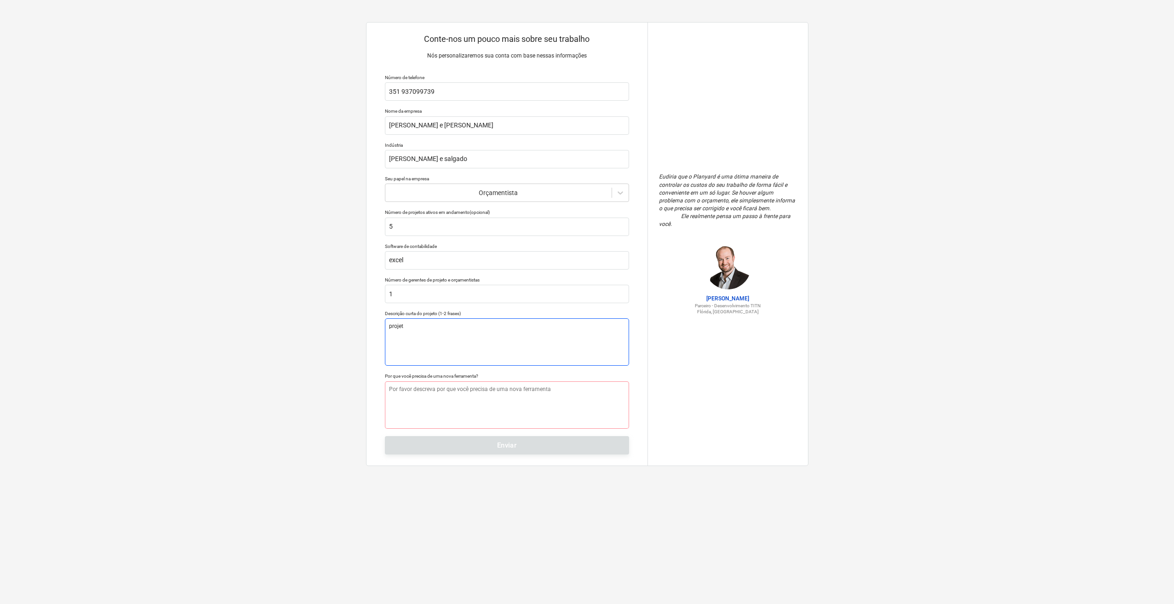
type textarea "x"
type textarea "projeto"
type textarea "x"
type textarea "projeto"
type textarea "x"
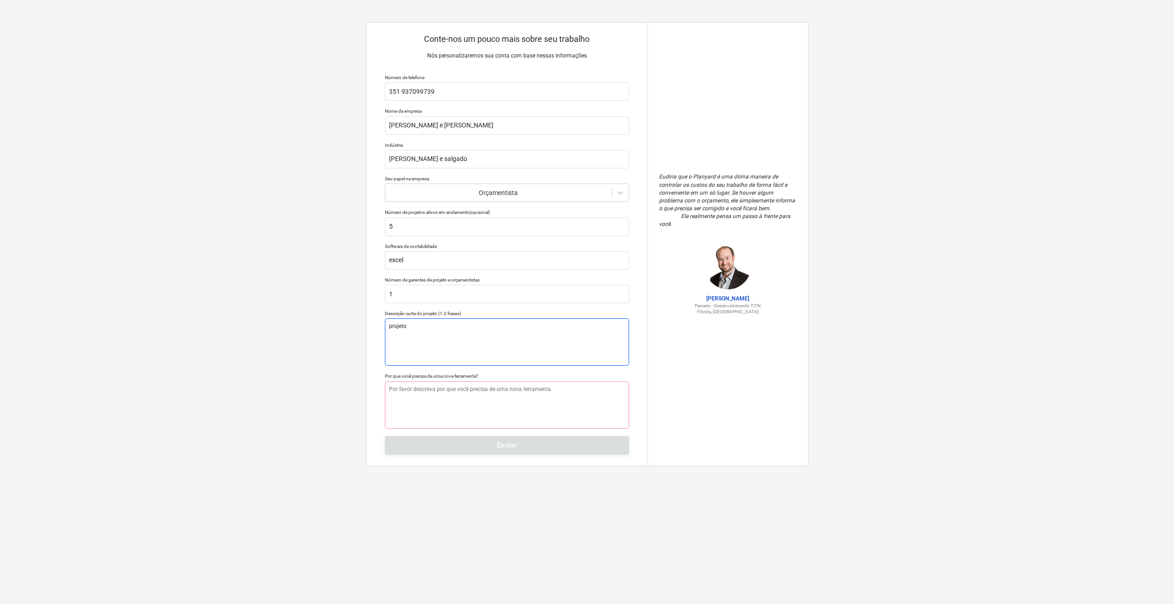
type textarea "projeto d"
type textarea "x"
type textarea "projeto de"
type textarea "x"
type textarea "projeto de"
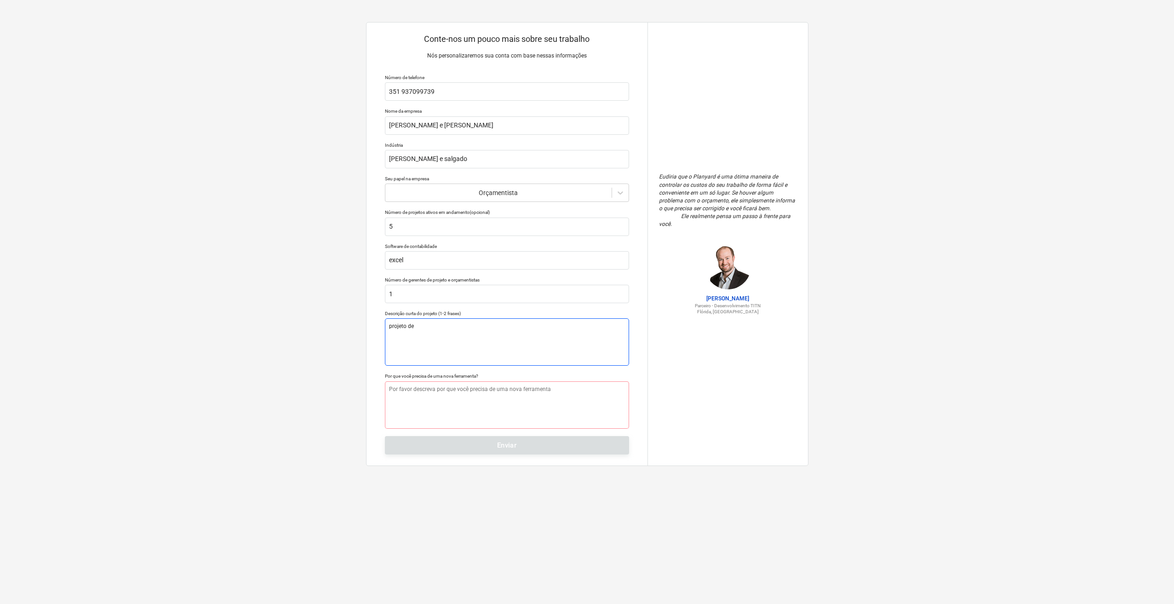
type textarea "x"
type textarea "projeto de r"
type textarea "x"
type textarea "projeto de re"
type textarea "x"
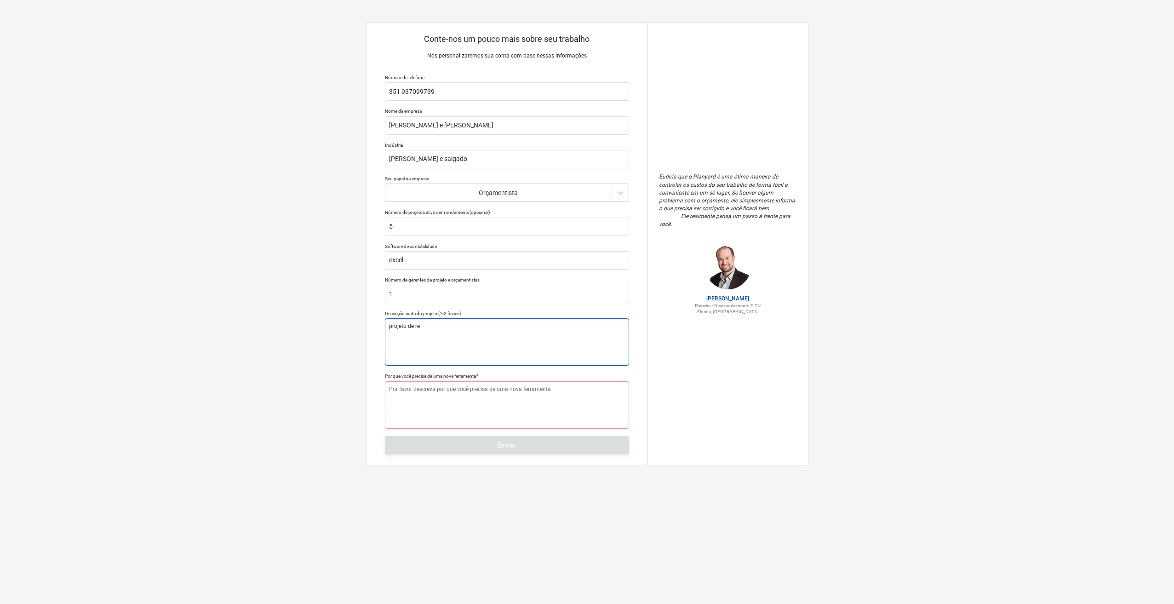
type textarea "projeto de [PERSON_NAME]"
type textarea "x"
type textarea "projeto de reab"
type textarea "x"
type textarea "projeto de reabi"
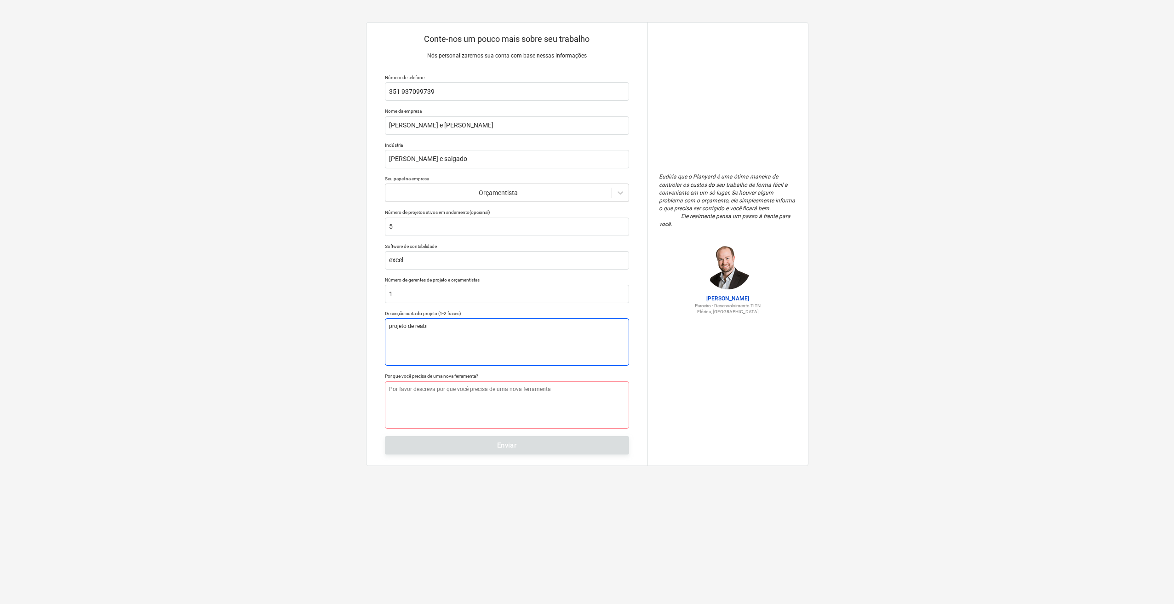
type textarea "x"
type textarea "projeto de reabil"
type textarea "x"
type textarea "projeto de reabili"
drag, startPoint x: 440, startPoint y: 325, endPoint x: 424, endPoint y: 326, distance: 15.2
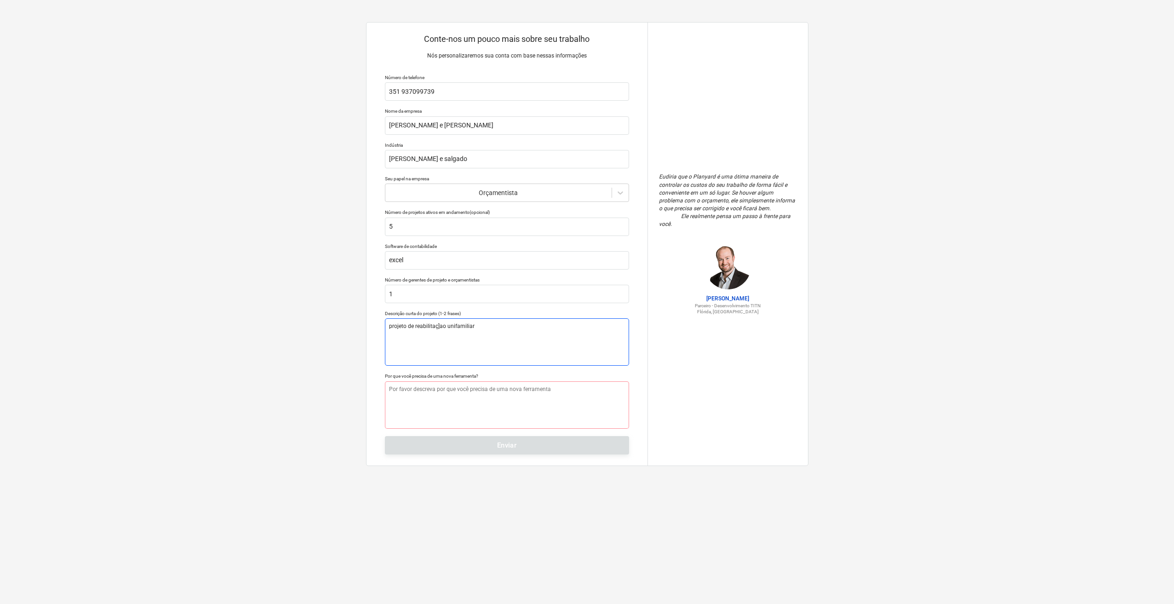
drag, startPoint x: 424, startPoint y: 326, endPoint x: 429, endPoint y: 328, distance: 4.7
click at [424, 321] on textarea "projeto de reabilitaç]ao unifamiliar" at bounding box center [507, 341] width 244 height 47
click at [438, 326] on textarea "projeto de reabilitaç]ao unifamiliar" at bounding box center [507, 341] width 244 height 47
click at [423, 338] on textarea "projeto de reabilitaçao unifamiliar" at bounding box center [507, 341] width 244 height 47
click at [469, 326] on textarea "projeto de reabilitaçao unifamiliar" at bounding box center [507, 341] width 244 height 47
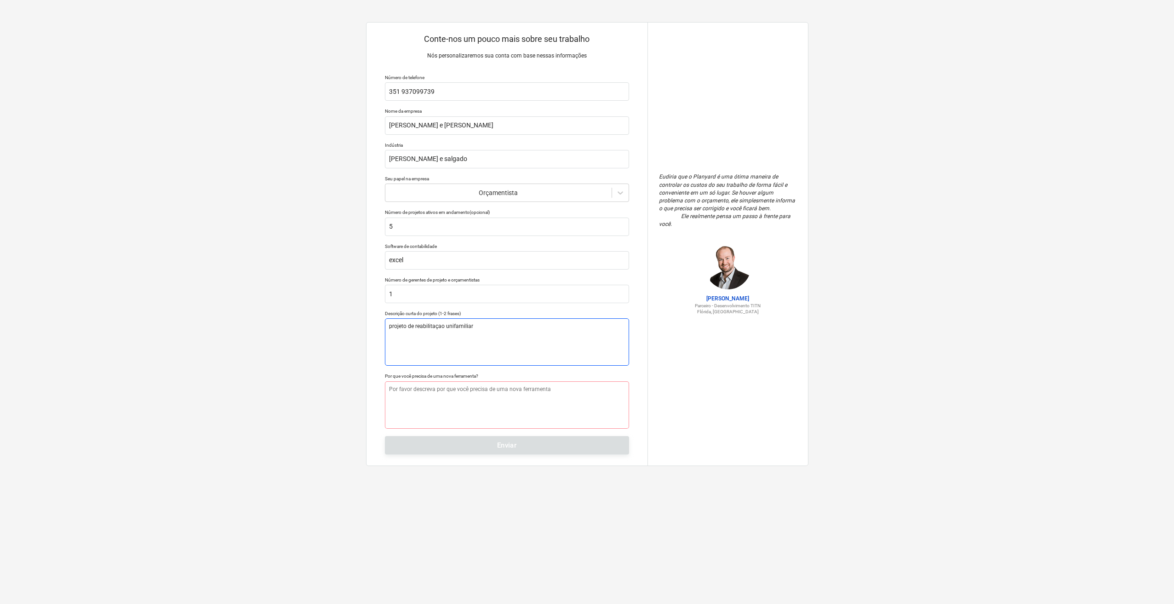
click at [486, 326] on textarea "projeto de reabilitaçao unifamiliar" at bounding box center [507, 341] width 244 height 47
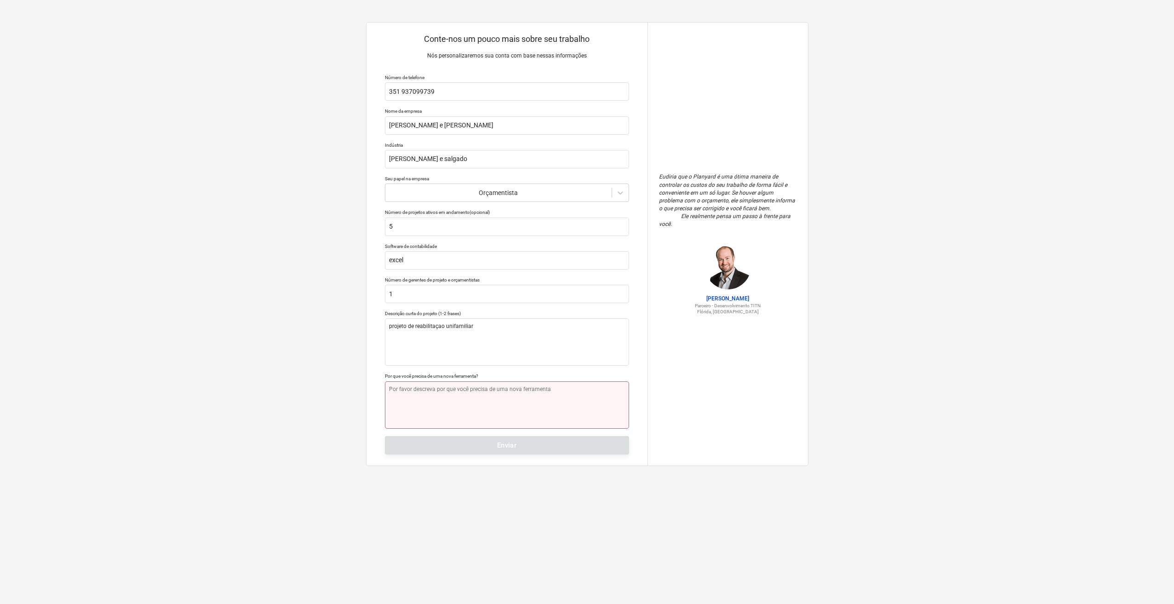
click at [403, 394] on textarea at bounding box center [507, 404] width 244 height 47
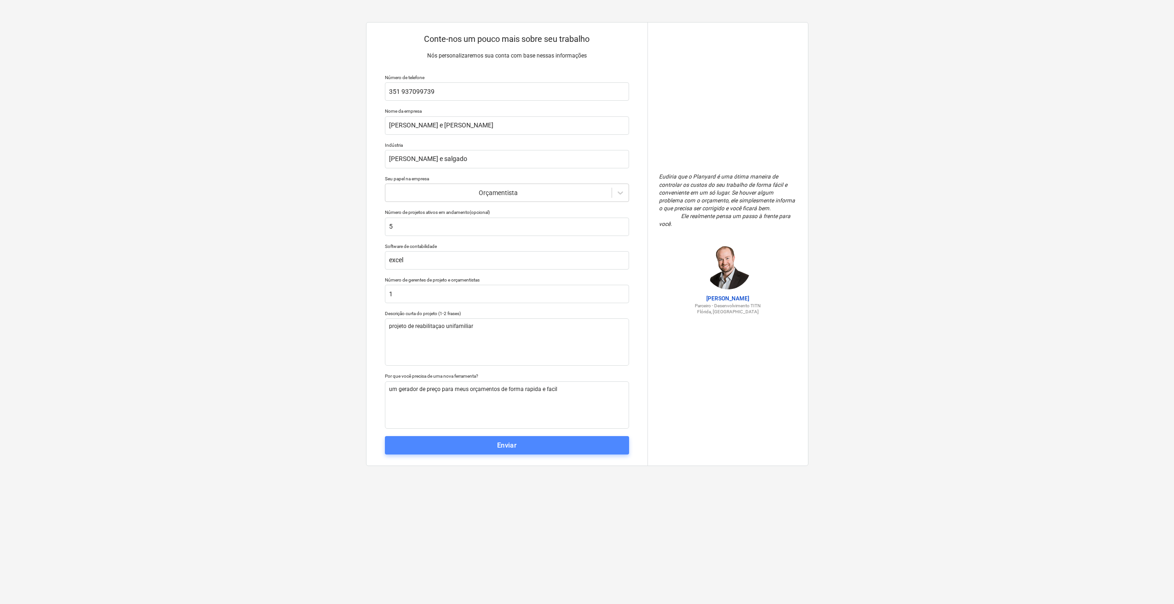
click at [508, 450] on font "Enviar" at bounding box center [507, 445] width 20 height 12
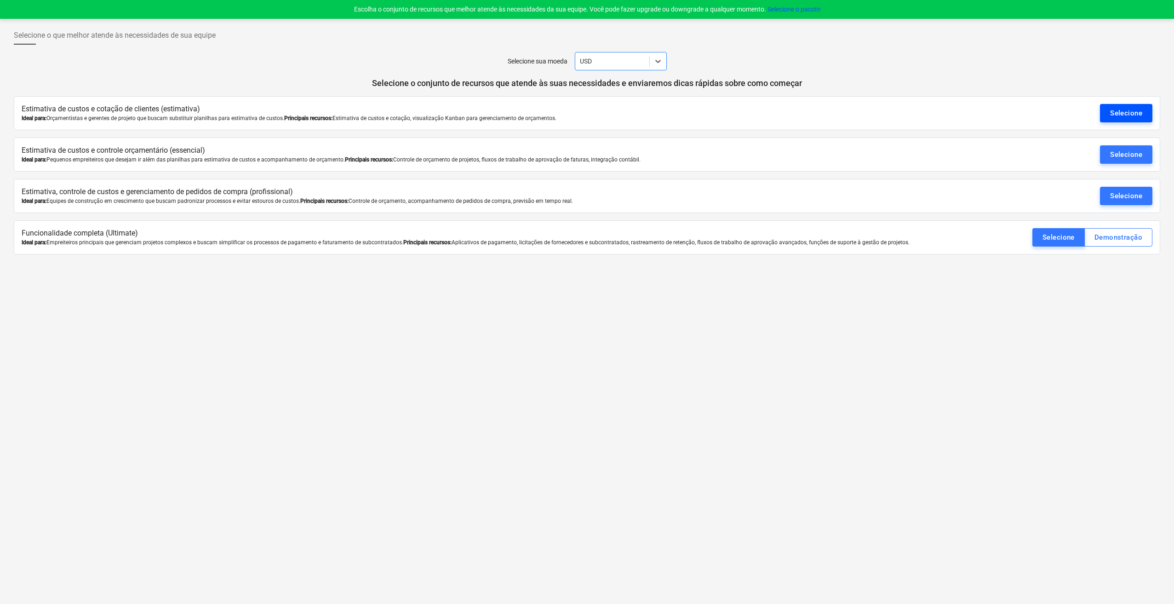
click at [1124, 111] on font "Selecione" at bounding box center [1126, 113] width 32 height 8
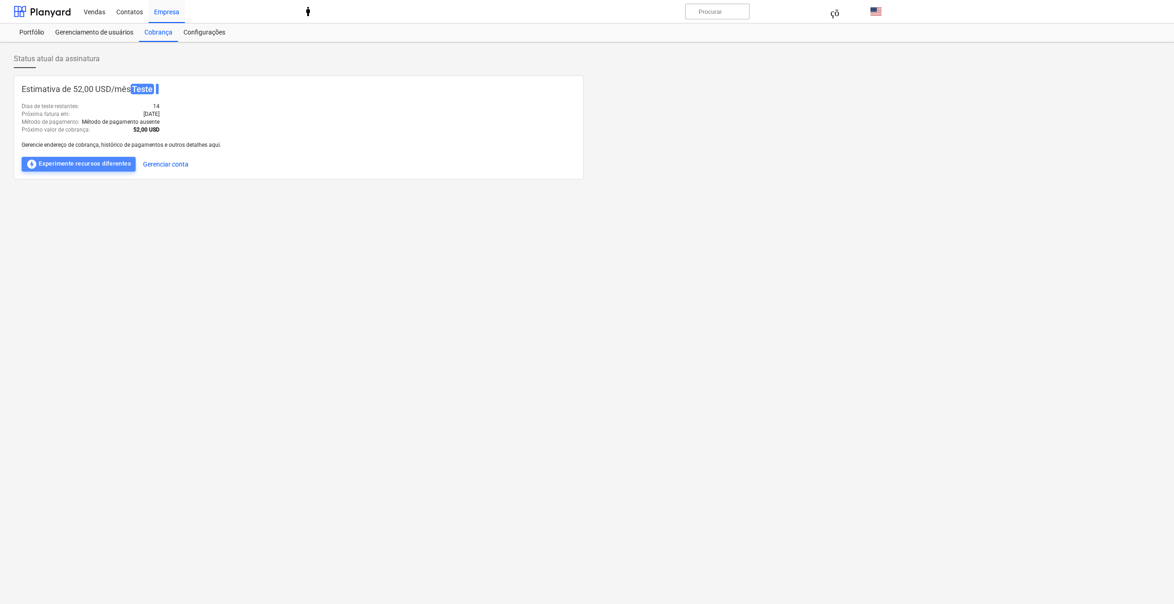
click at [92, 166] on font "Experimente recursos diferentes" at bounding box center [85, 163] width 92 height 7
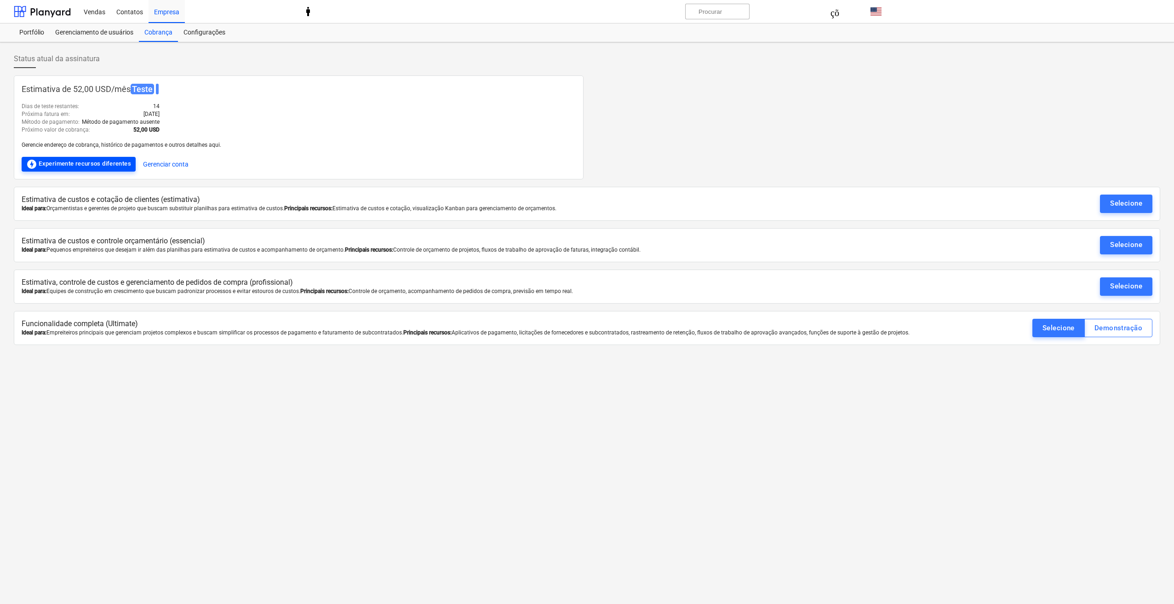
click at [80, 162] on font "Experimente recursos diferentes" at bounding box center [85, 163] width 92 height 7
click at [160, 163] on font "Gerenciar conta" at bounding box center [166, 164] width 46 height 7
